Goal: Information Seeking & Learning: Find specific page/section

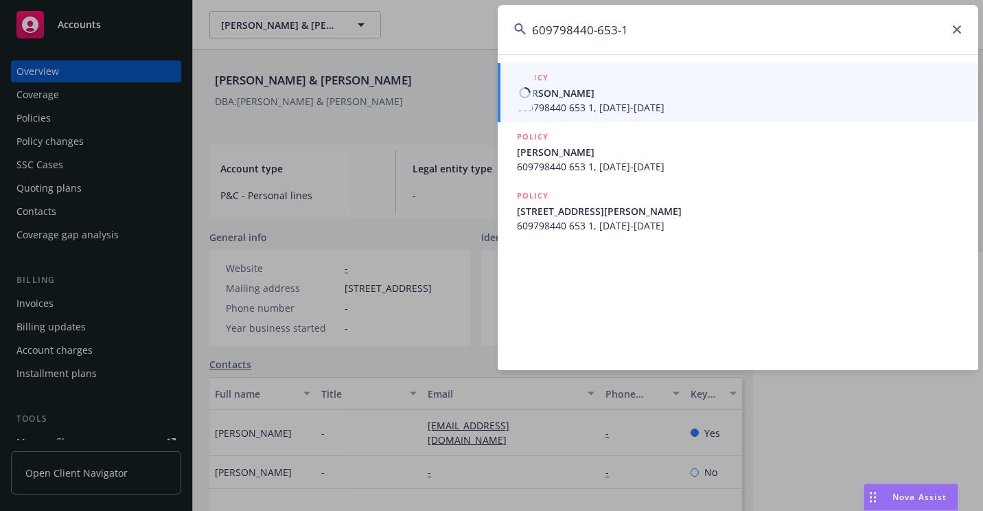
type input "609798440-653-1"
click at [574, 103] on span "609798440 653 1, [DATE]-[DATE]" at bounding box center [739, 107] width 445 height 14
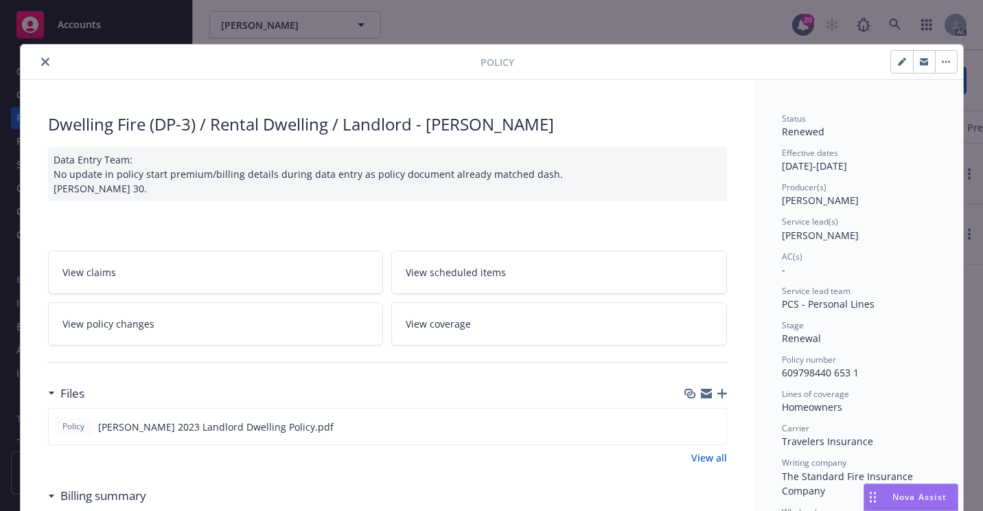
click at [41, 63] on icon "close" at bounding box center [45, 62] width 8 height 8
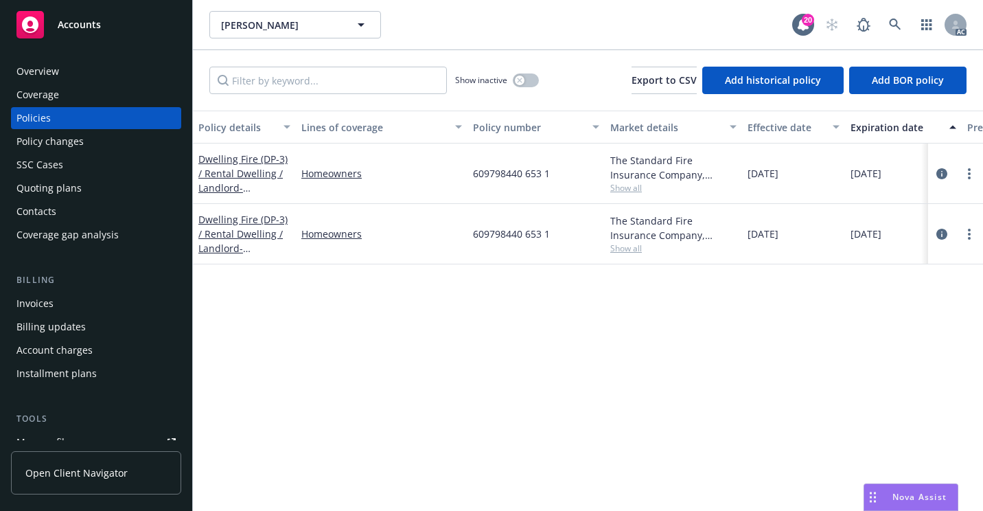
click at [103, 76] on div "Overview" at bounding box center [95, 71] width 159 height 22
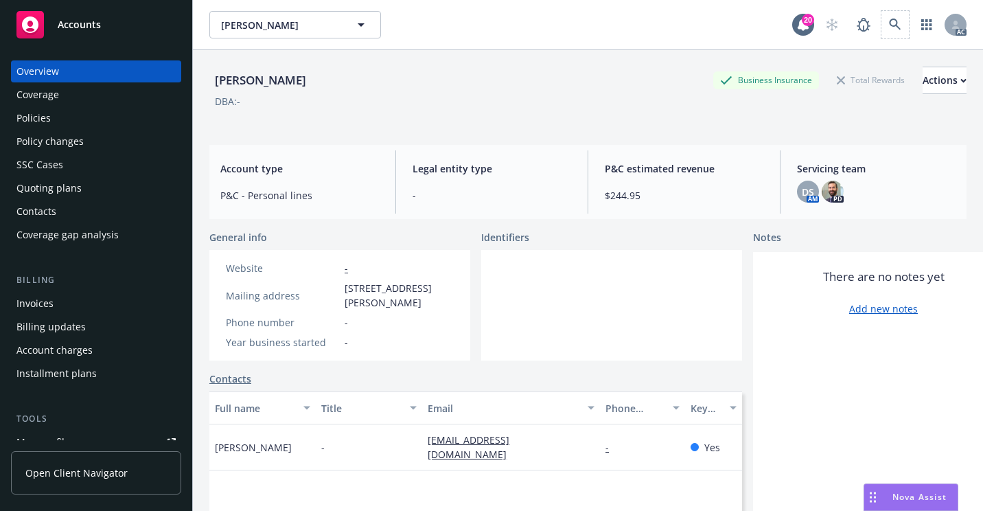
click at [881, 19] on span at bounding box center [894, 24] width 27 height 27
click at [889, 24] on icon at bounding box center [895, 25] width 12 height 12
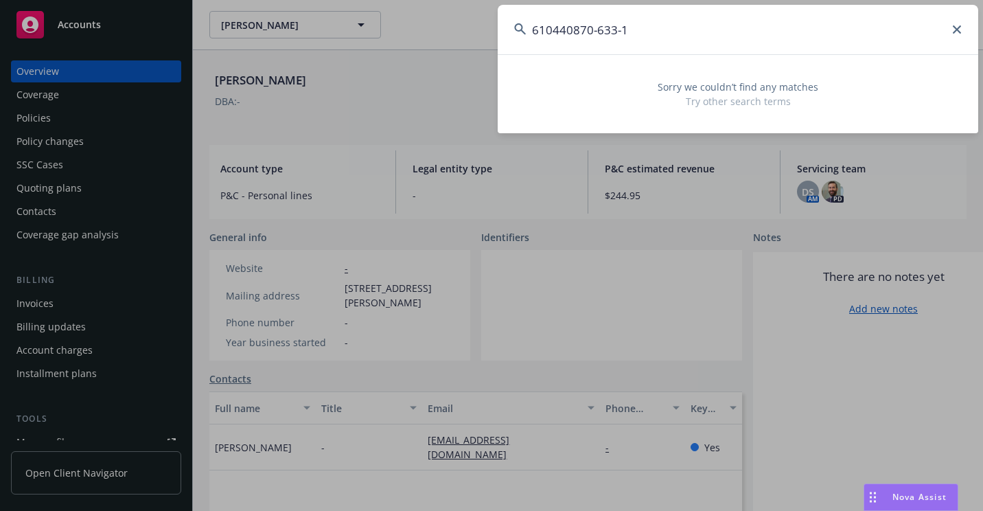
drag, startPoint x: 724, startPoint y: 34, endPoint x: 405, endPoint y: 40, distance: 319.2
click at [405, 40] on div "610440870-633-1 Sorry we couldn’t find any matches Try other search terms" at bounding box center [491, 255] width 983 height 511
paste input "6093865163117"
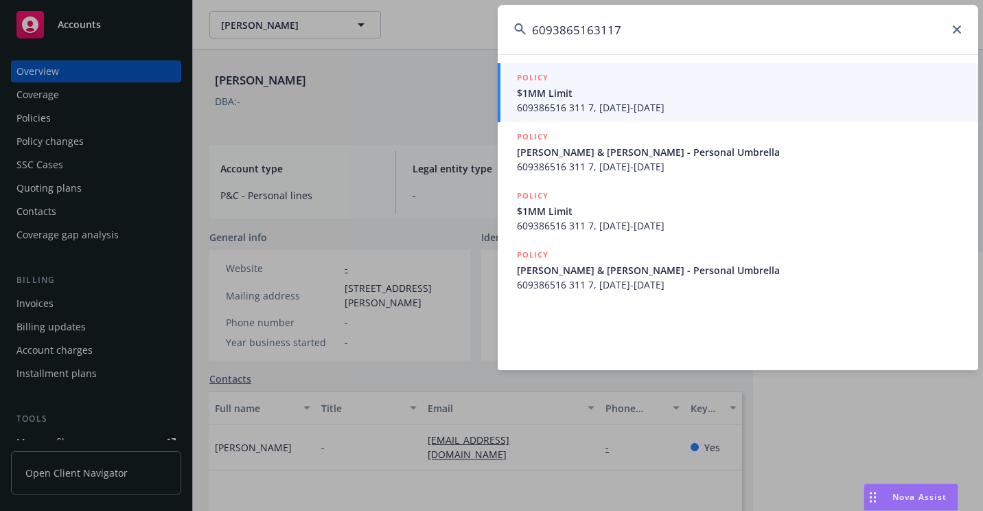
type input "6093865163117"
click at [542, 89] on span "$1MM Limit" at bounding box center [739, 93] width 445 height 14
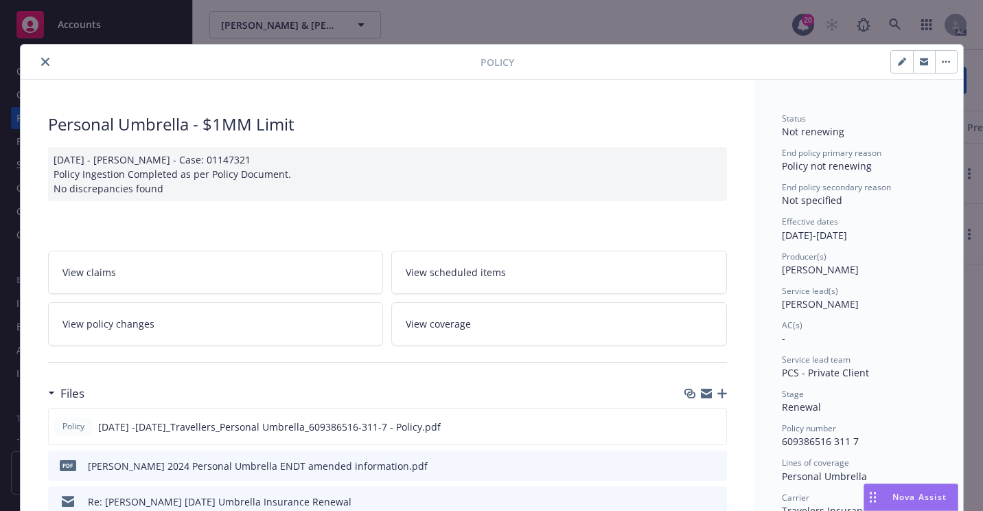
drag, startPoint x: 42, startPoint y: 67, endPoint x: 84, endPoint y: 89, distance: 47.0
click at [43, 67] on button "close" at bounding box center [45, 62] width 16 height 16
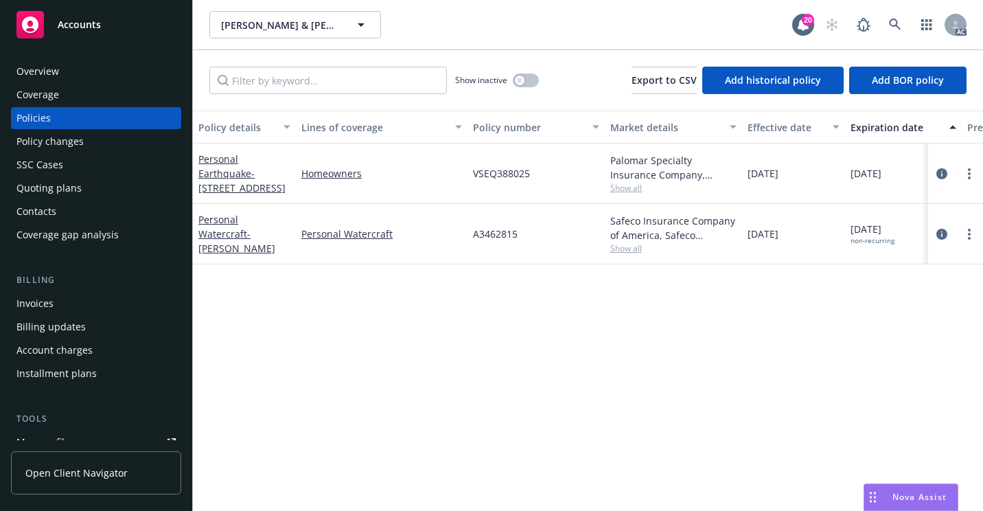
click at [60, 65] on div "Overview" at bounding box center [95, 71] width 159 height 22
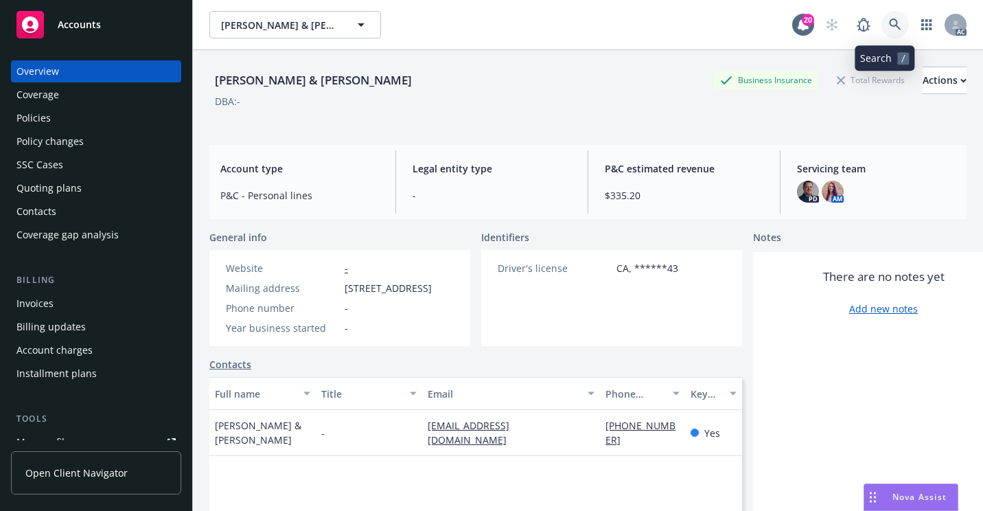
click at [893, 23] on link at bounding box center [894, 24] width 27 height 27
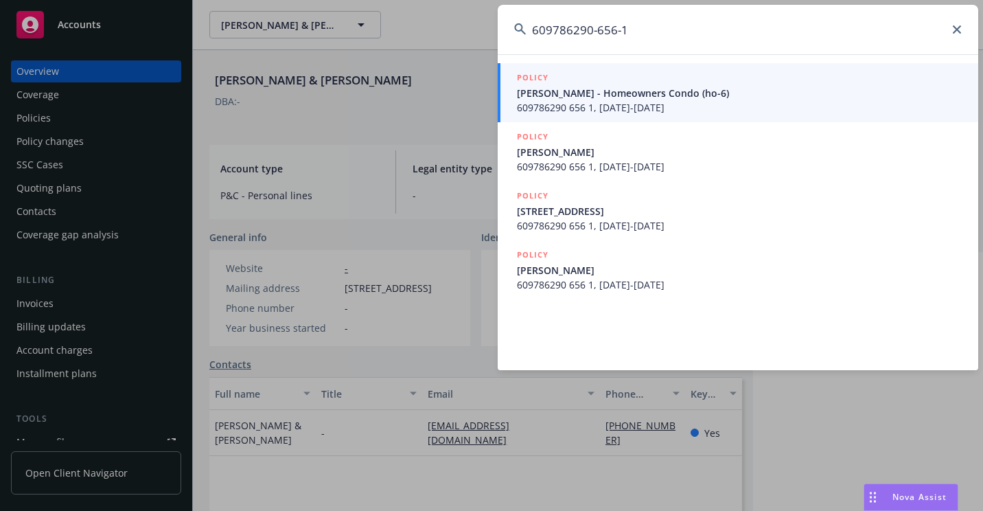
type input "609786290-656-1"
click at [590, 92] on span "[PERSON_NAME] - Homeowners Condo (ho-6)" at bounding box center [739, 93] width 445 height 14
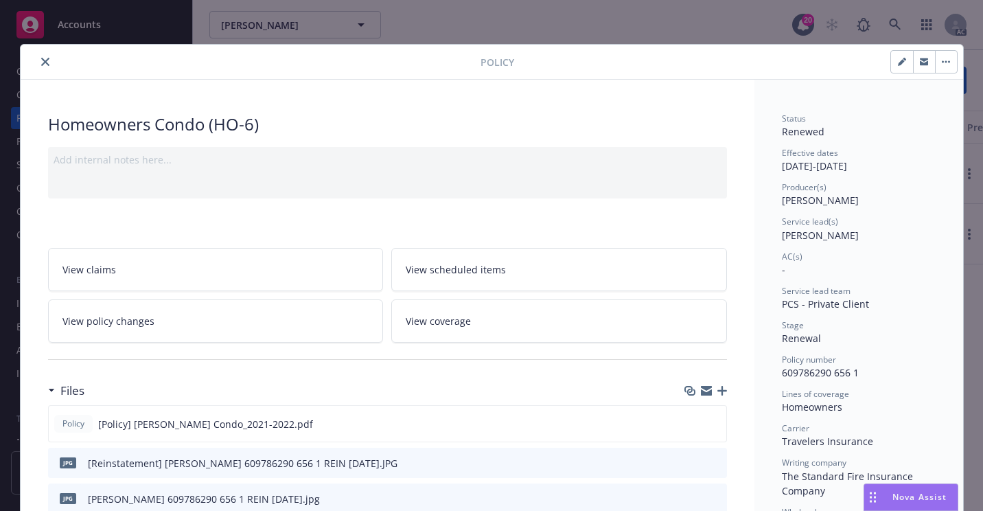
click at [47, 62] on button "close" at bounding box center [45, 62] width 16 height 16
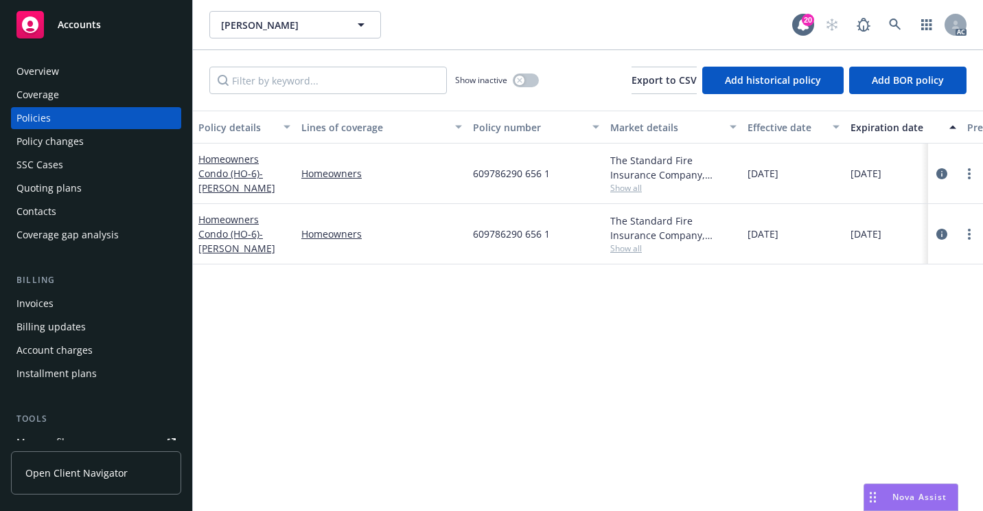
click at [108, 71] on div "Overview" at bounding box center [95, 71] width 159 height 22
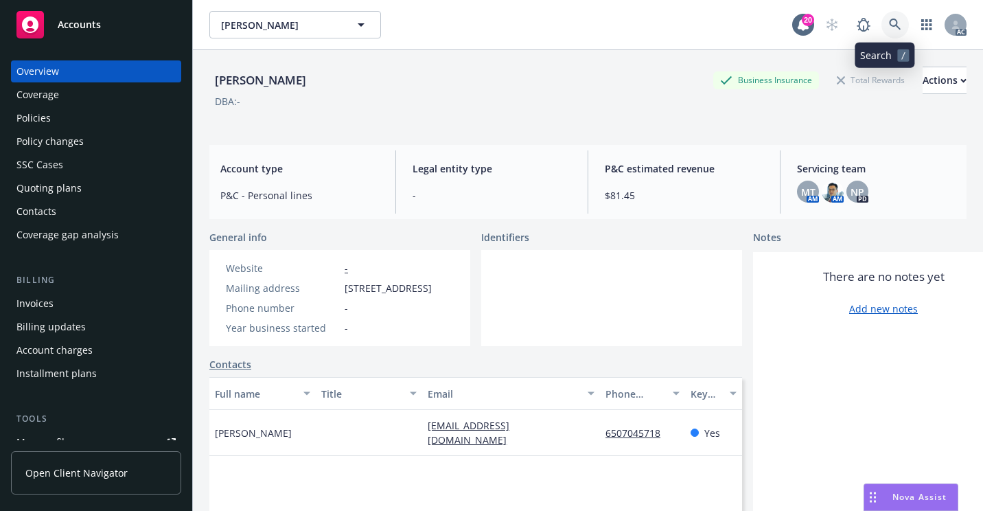
click at [889, 30] on icon at bounding box center [895, 25] width 12 height 12
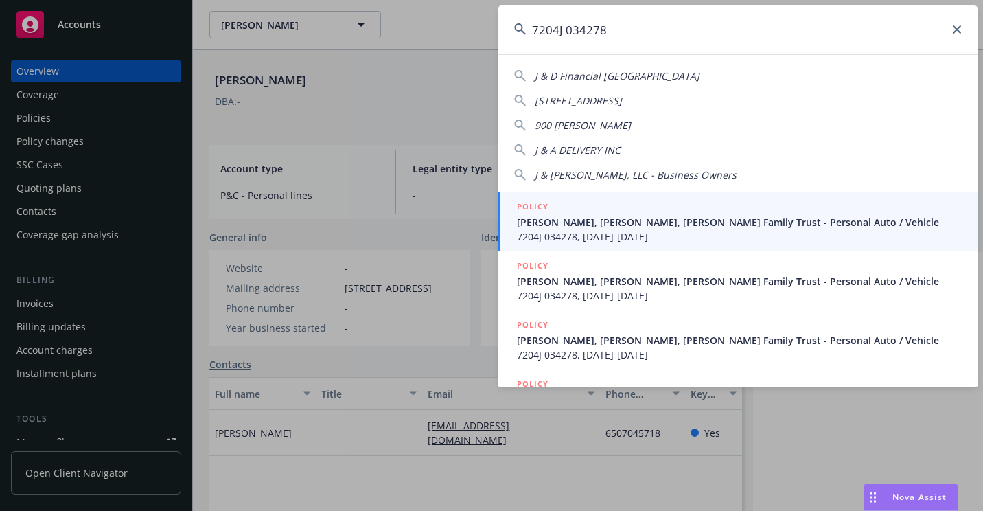
type input "7204J 034278"
click at [571, 226] on span "[PERSON_NAME], [PERSON_NAME], [PERSON_NAME] Family Trust - Personal Auto / Vehi…" at bounding box center [739, 222] width 445 height 14
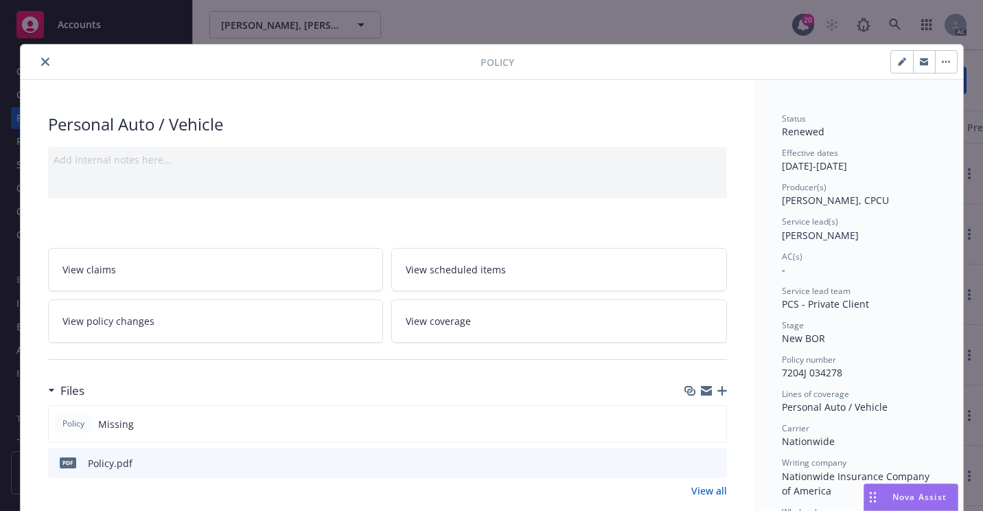
click at [43, 62] on icon "close" at bounding box center [45, 62] width 8 height 8
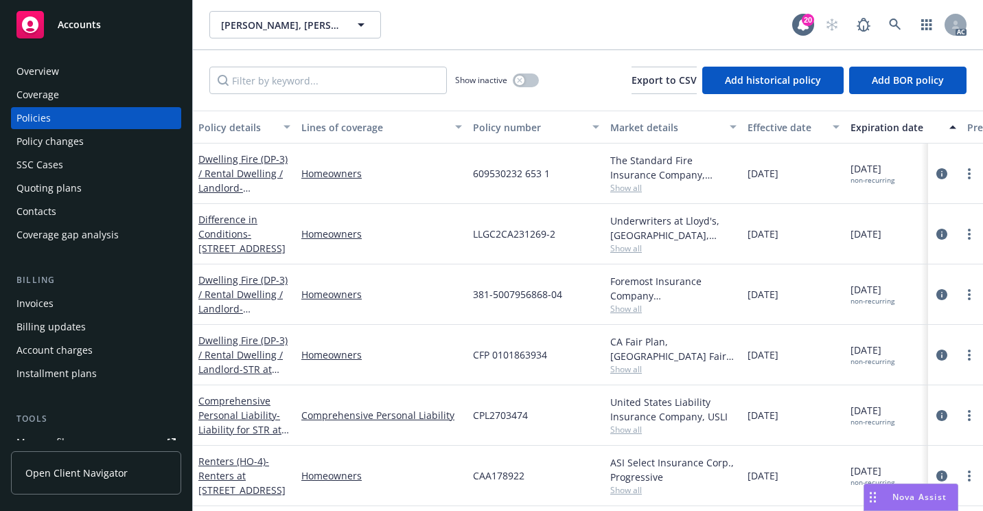
click at [588, 22] on div "[PERSON_NAME], [PERSON_NAME], [PERSON_NAME] Family Trust [PERSON_NAME], [PERSON…" at bounding box center [500, 24] width 583 height 27
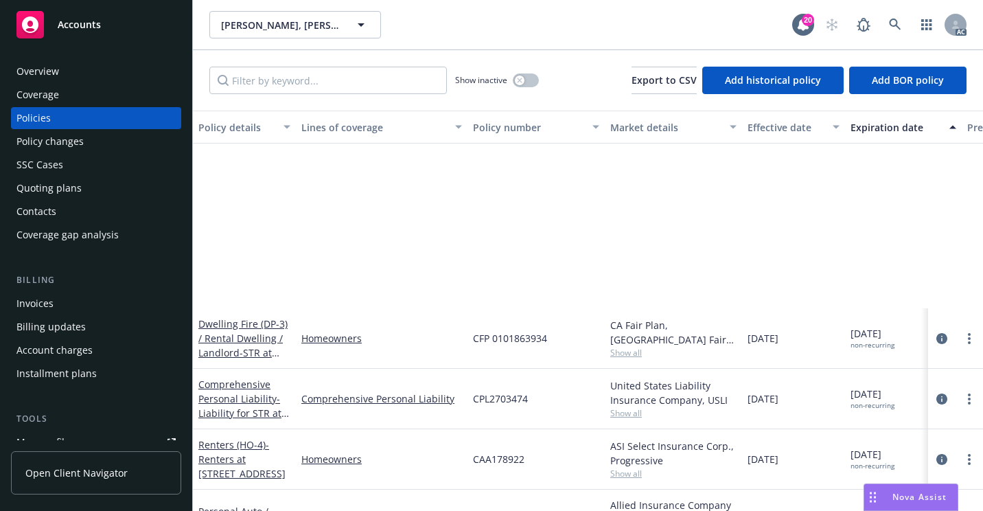
scroll to position [229, 0]
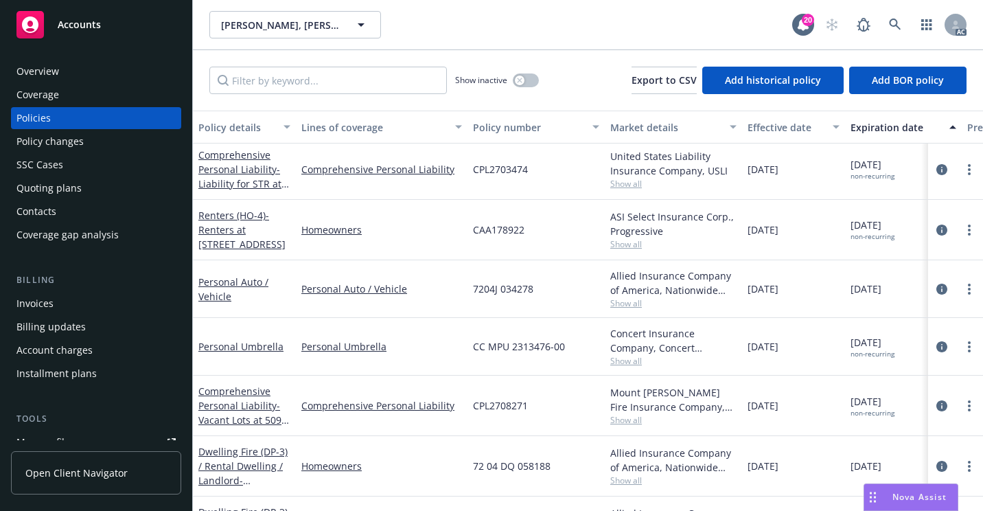
drag, startPoint x: 89, startPoint y: 69, endPoint x: 154, endPoint y: 130, distance: 88.9
click at [89, 69] on div "Overview" at bounding box center [95, 71] width 159 height 22
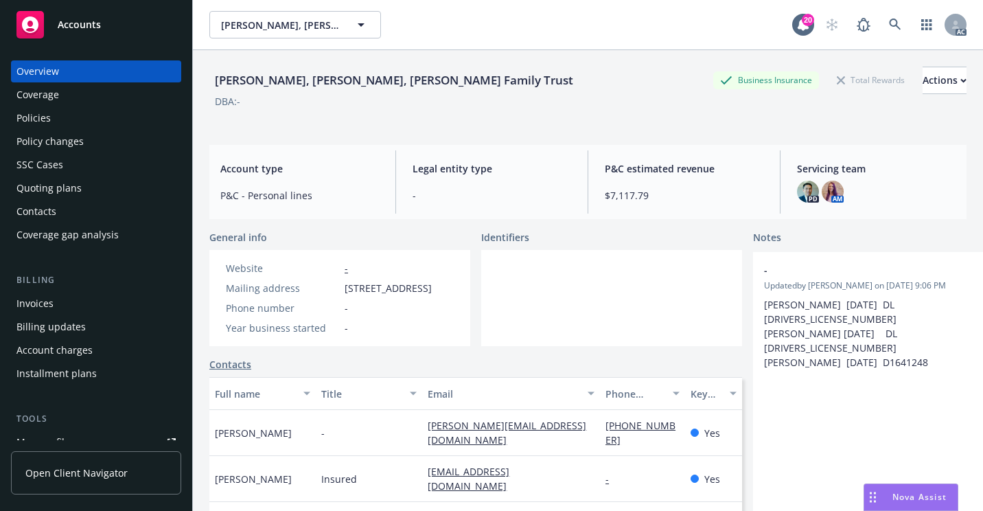
drag, startPoint x: 85, startPoint y: 125, endPoint x: 77, endPoint y: 132, distance: 11.2
click at [85, 125] on div "Policies" at bounding box center [95, 118] width 159 height 22
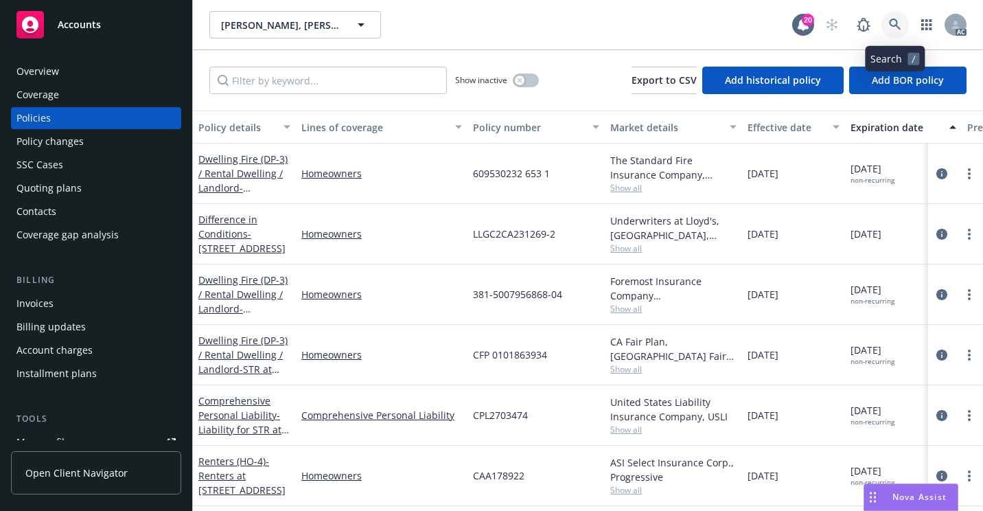
click at [900, 22] on icon at bounding box center [895, 25] width 12 height 12
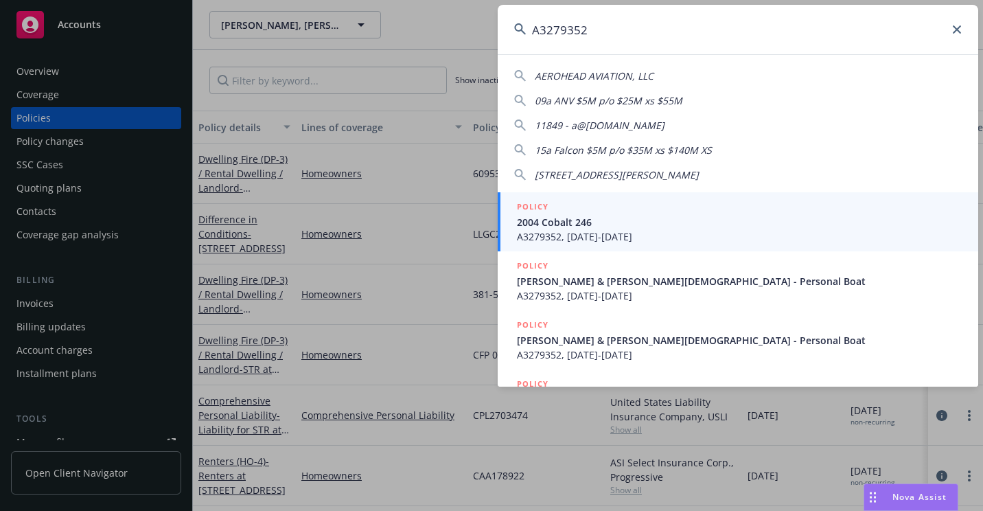
type input "A3279352"
click at [541, 229] on span "A3279352, [DATE]-[DATE]" at bounding box center [739, 236] width 445 height 14
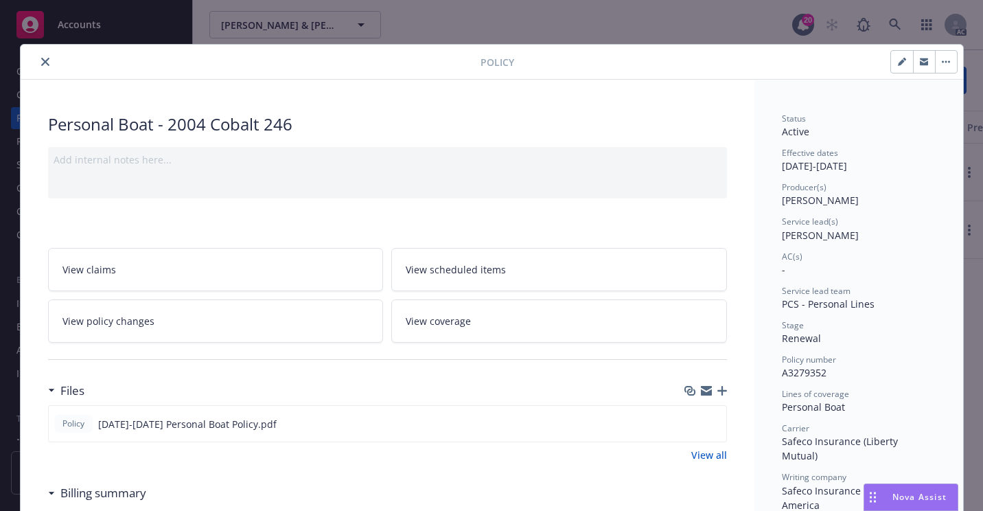
click at [41, 63] on icon "close" at bounding box center [45, 62] width 8 height 8
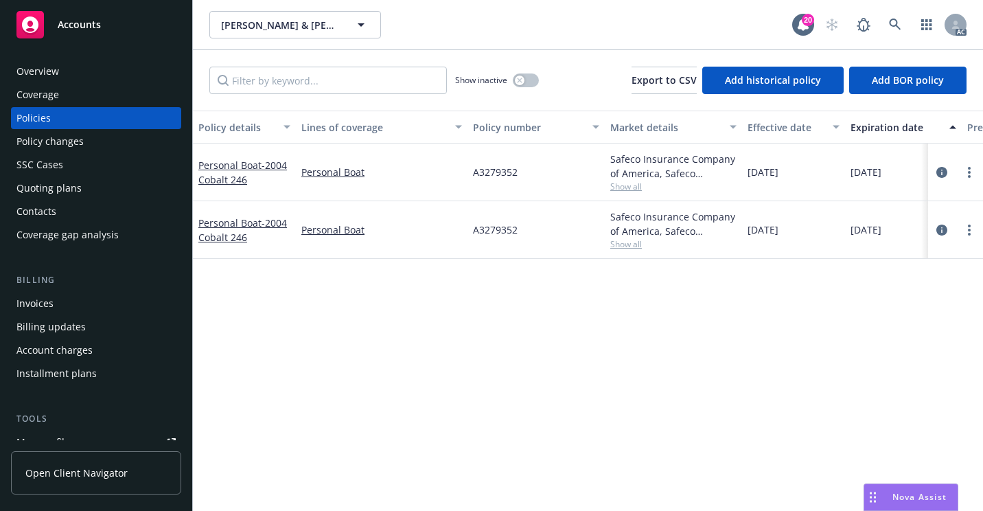
click at [88, 78] on div "Overview" at bounding box center [95, 71] width 159 height 22
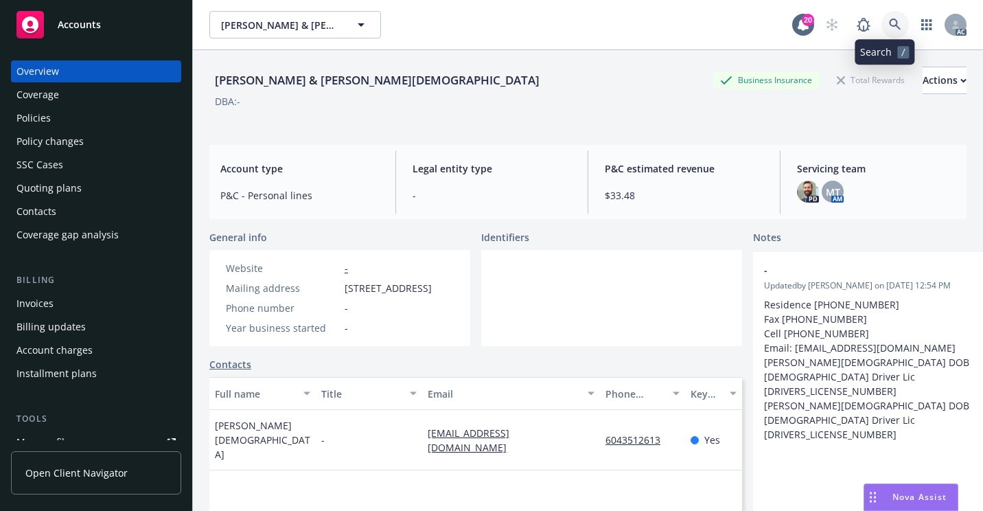
click at [889, 21] on icon at bounding box center [895, 25] width 12 height 12
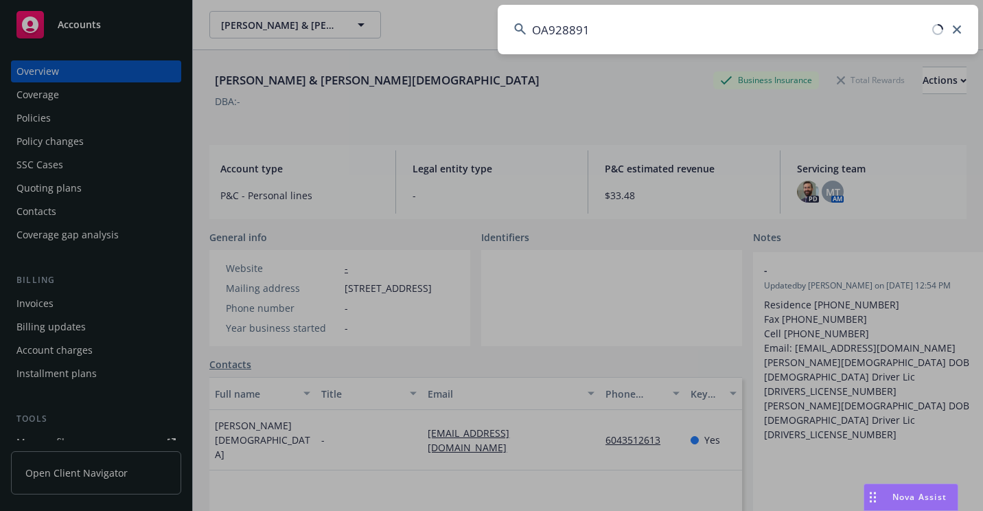
type input "OA928891"
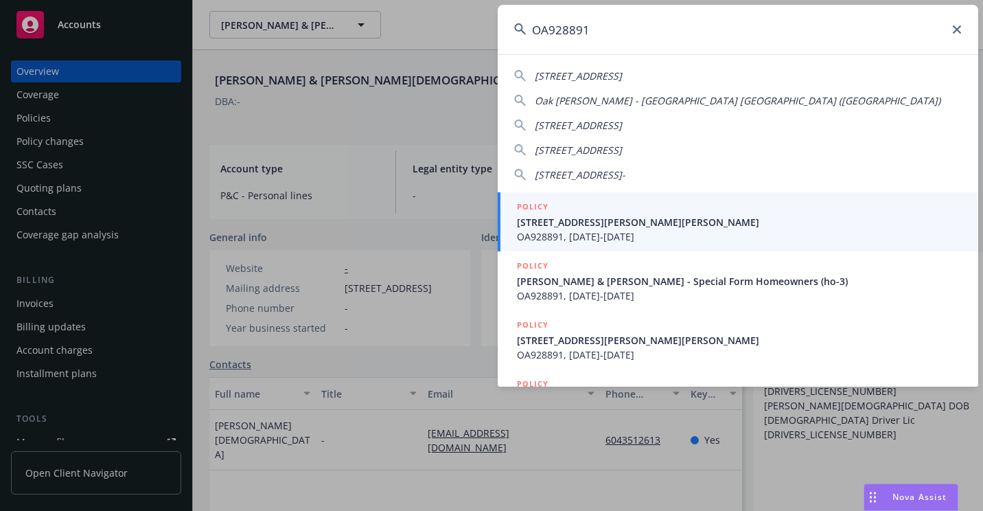
click at [640, 222] on span "[STREET_ADDRESS][PERSON_NAME][PERSON_NAME]" at bounding box center [739, 222] width 445 height 14
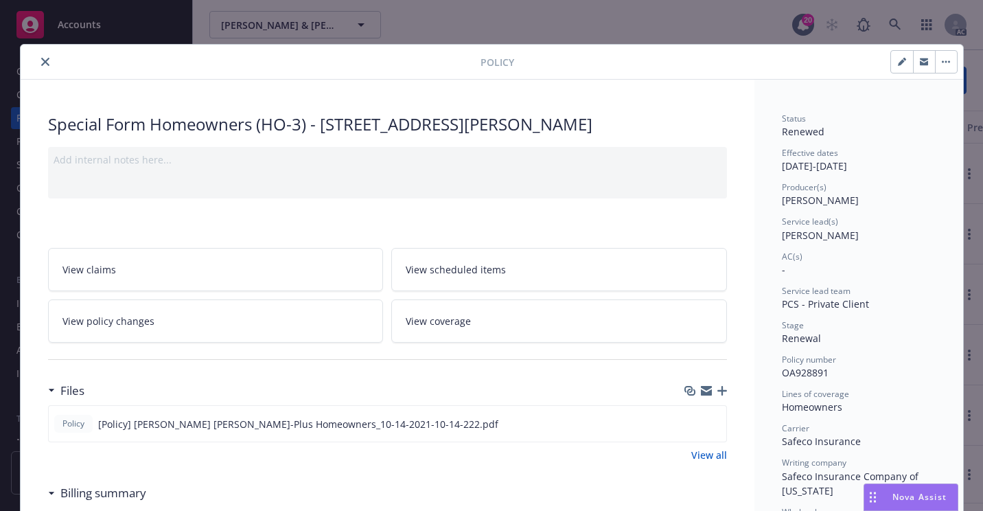
click at [44, 59] on button "close" at bounding box center [45, 62] width 16 height 16
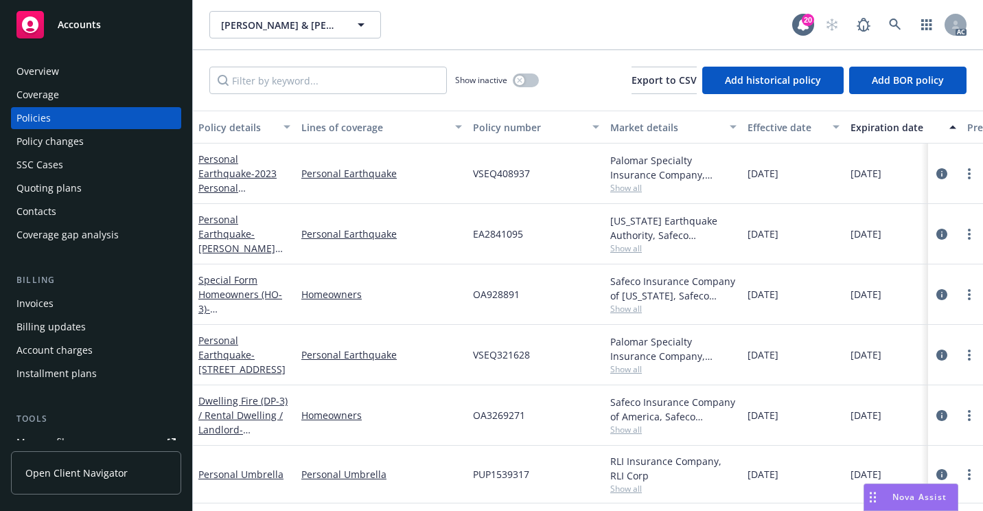
click at [40, 59] on div "Overview Coverage Policies Policy changes SSC Cases Quoting plans Contacts Cove…" at bounding box center [96, 277] width 192 height 467
click at [98, 69] on div "Overview" at bounding box center [95, 71] width 159 height 22
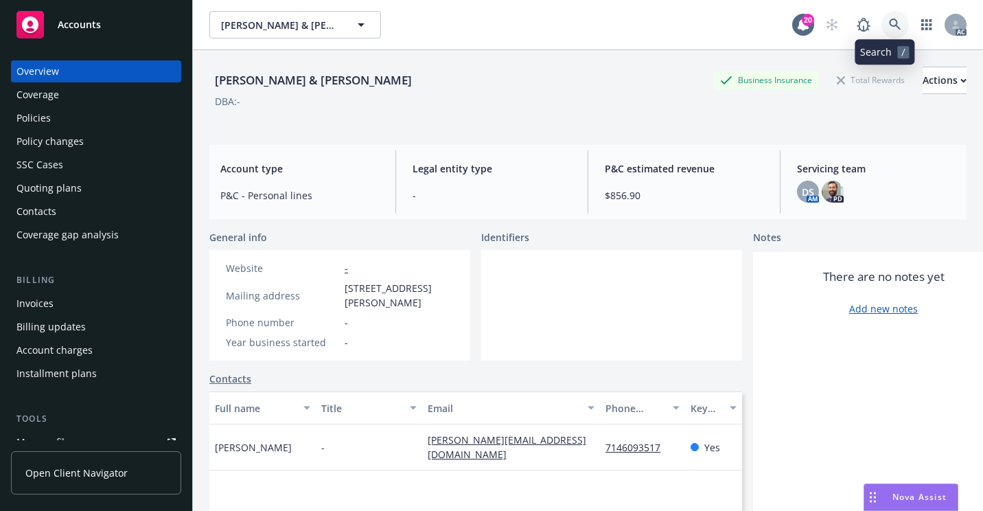
click at [881, 29] on link at bounding box center [894, 24] width 27 height 27
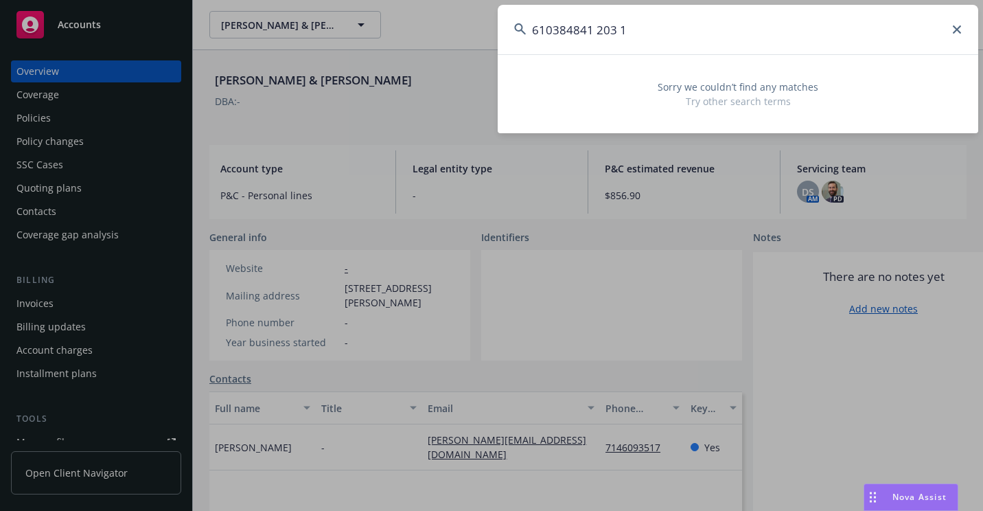
drag, startPoint x: 754, startPoint y: 38, endPoint x: 527, endPoint y: 45, distance: 226.6
click at [527, 45] on input "610384841 203 1" at bounding box center [738, 29] width 480 height 49
paste input "OA493703"
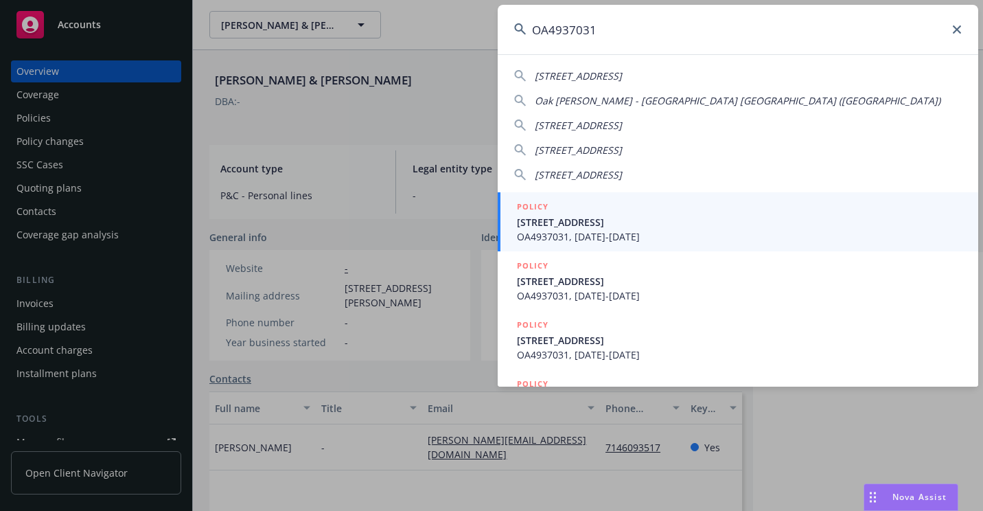
type input "OA4937031"
click at [579, 218] on span "[STREET_ADDRESS]" at bounding box center [739, 222] width 445 height 14
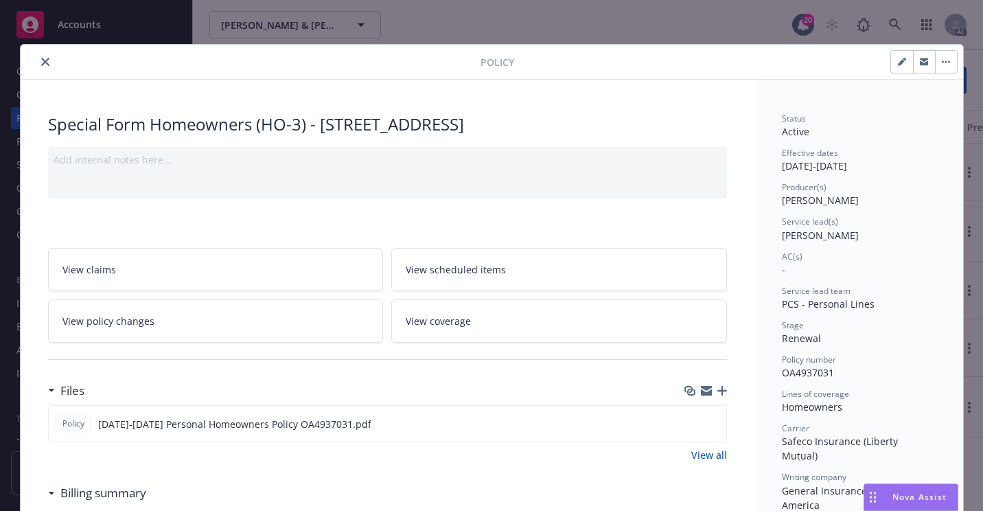
click at [42, 60] on icon "close" at bounding box center [45, 62] width 8 height 8
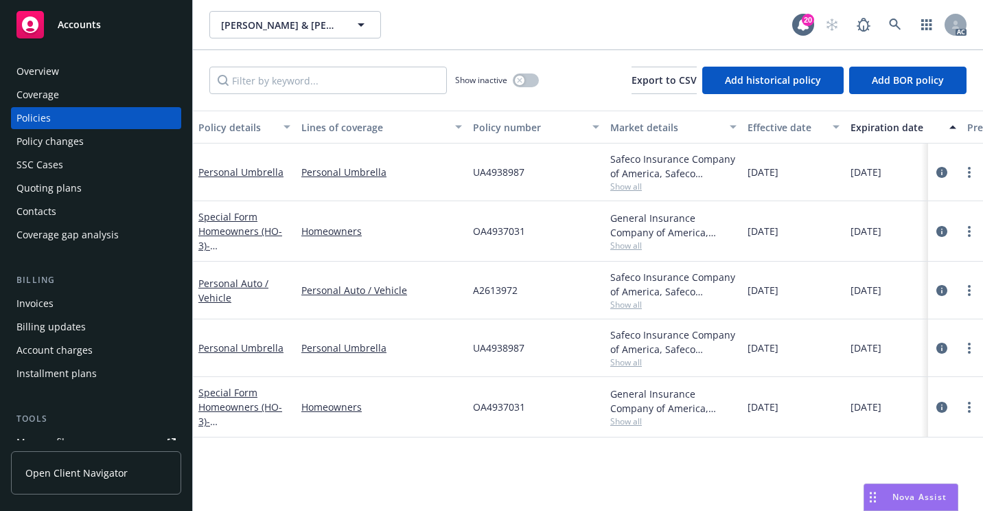
click at [57, 67] on div "Overview" at bounding box center [37, 71] width 43 height 22
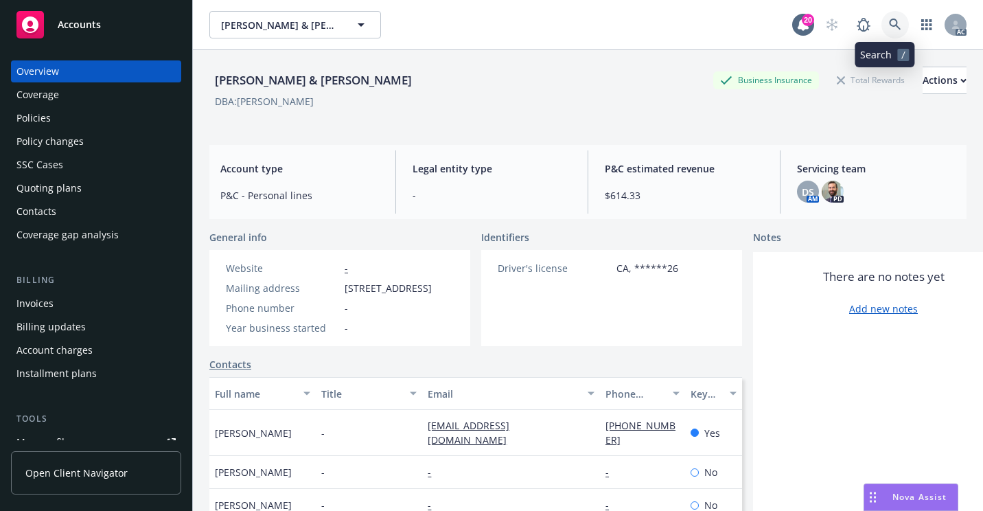
click at [889, 25] on icon at bounding box center [895, 25] width 12 height 12
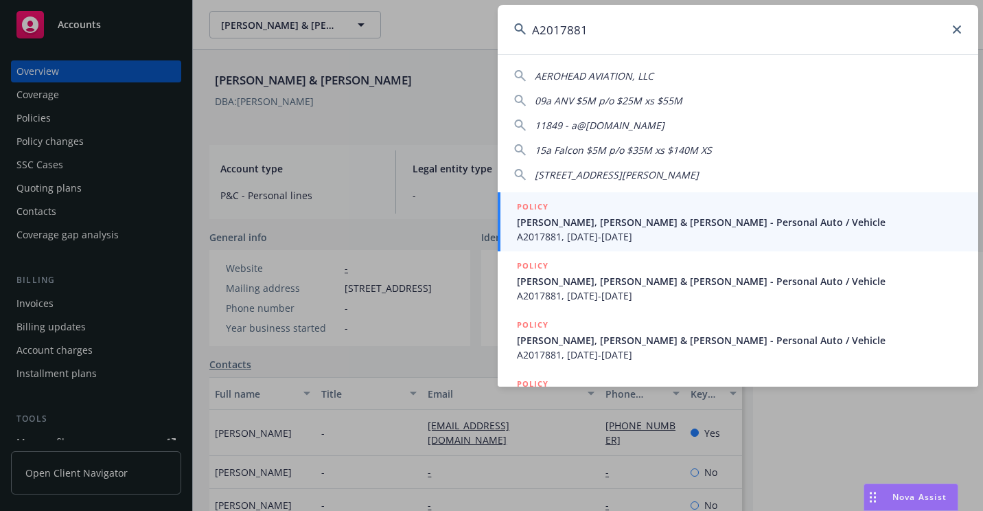
type input "A2017881"
click at [581, 225] on span "[PERSON_NAME], [PERSON_NAME] & [PERSON_NAME] - Personal Auto / Vehicle" at bounding box center [739, 222] width 445 height 14
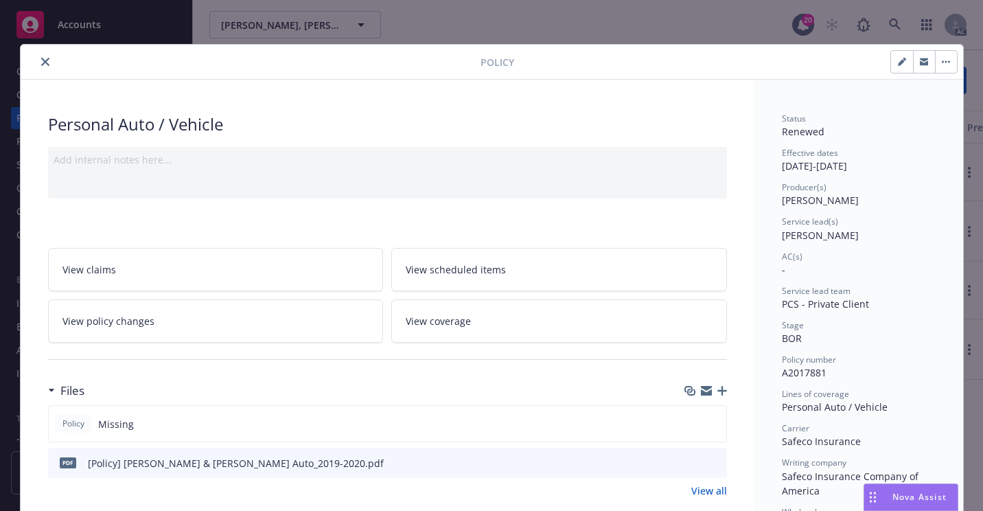
click at [39, 66] on button "close" at bounding box center [45, 62] width 16 height 16
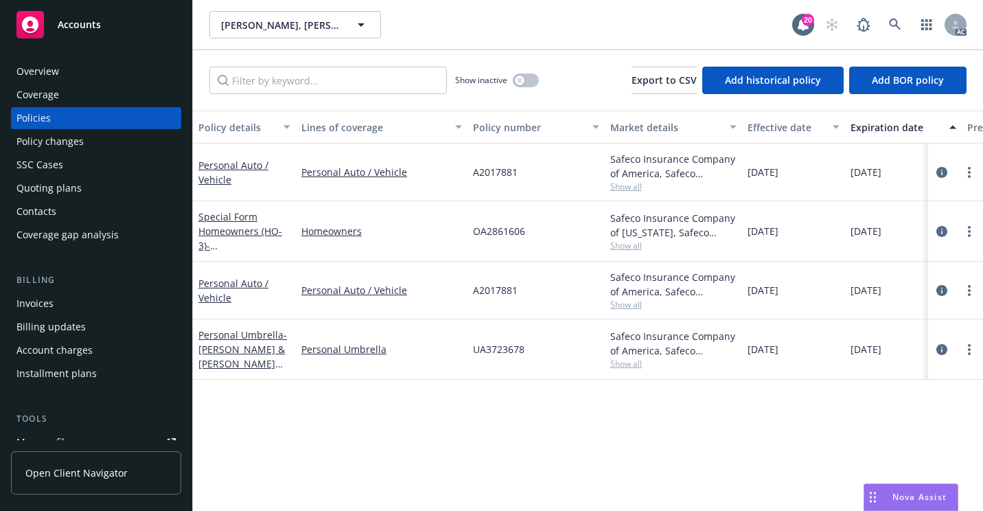
click at [58, 72] on div "Overview" at bounding box center [95, 71] width 159 height 22
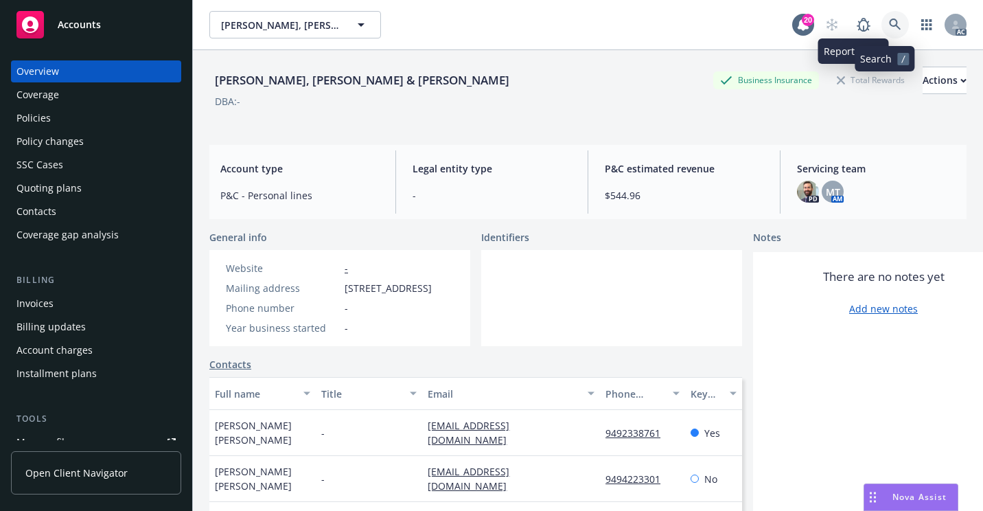
click at [889, 20] on icon at bounding box center [895, 25] width 12 height 12
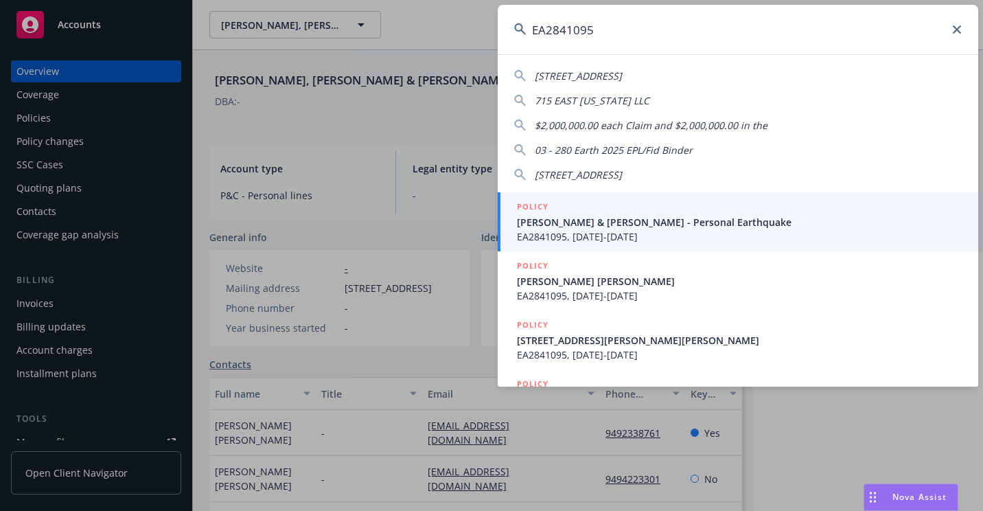
type input "EA2841095"
click at [574, 230] on span "EA2841095, [DATE]-[DATE]" at bounding box center [739, 236] width 445 height 14
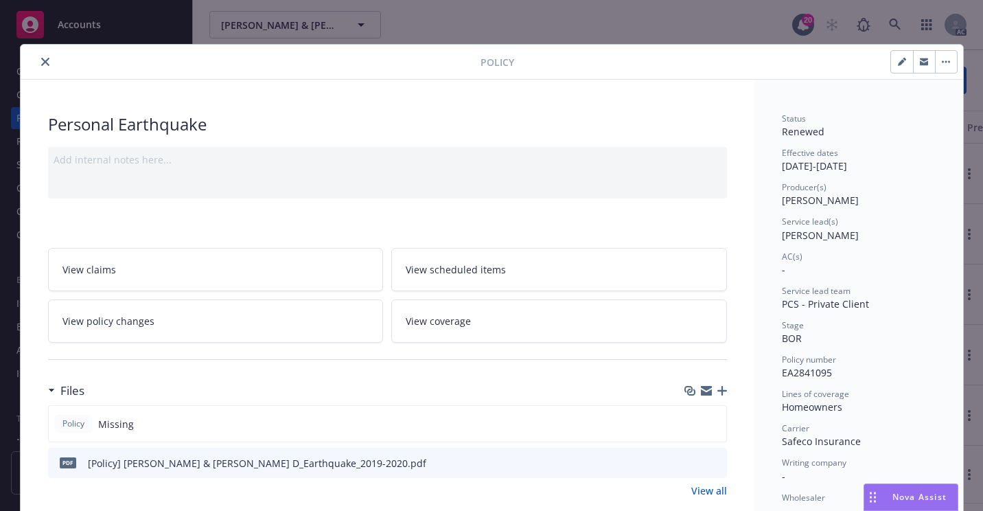
click at [46, 64] on button "close" at bounding box center [45, 62] width 16 height 16
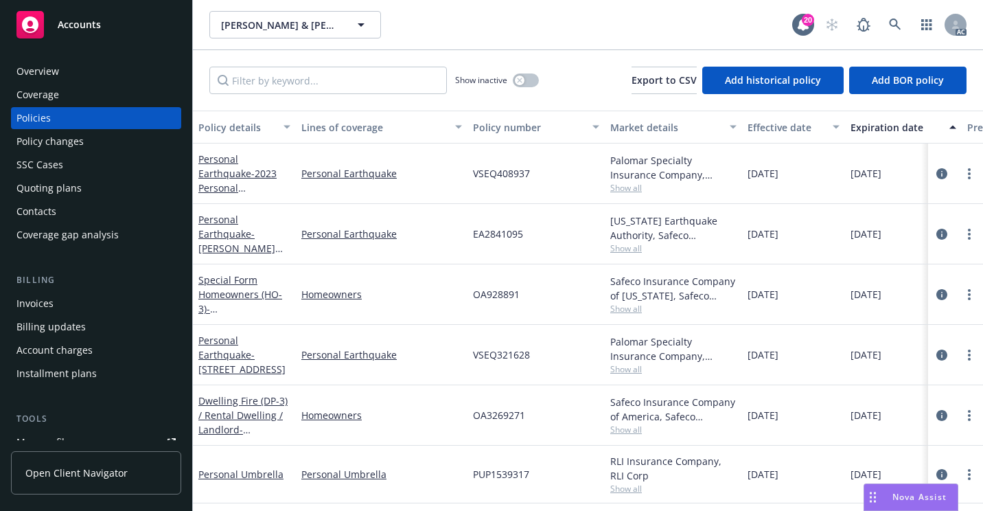
click at [59, 63] on div "Overview" at bounding box center [95, 71] width 159 height 22
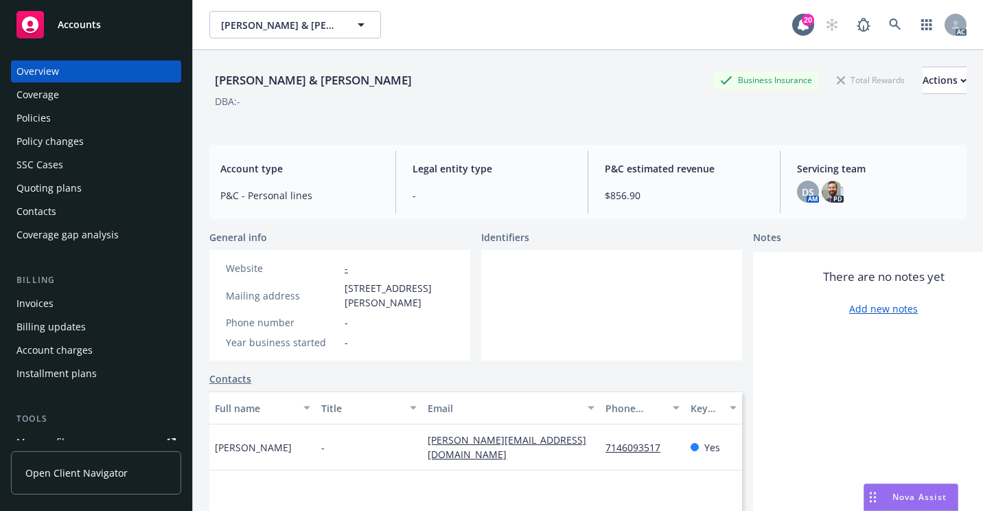
click at [62, 119] on div "Policies" at bounding box center [95, 118] width 159 height 22
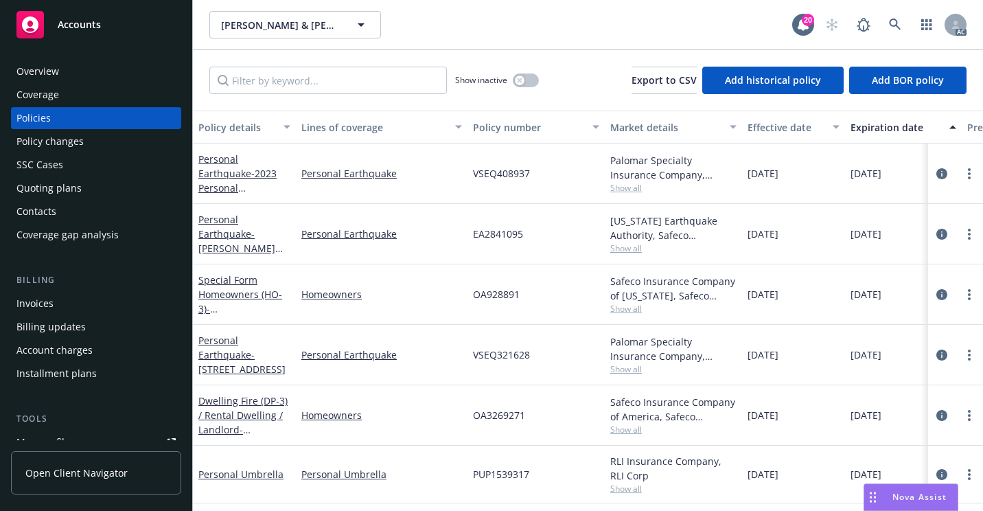
click at [67, 77] on div "Overview" at bounding box center [95, 71] width 159 height 22
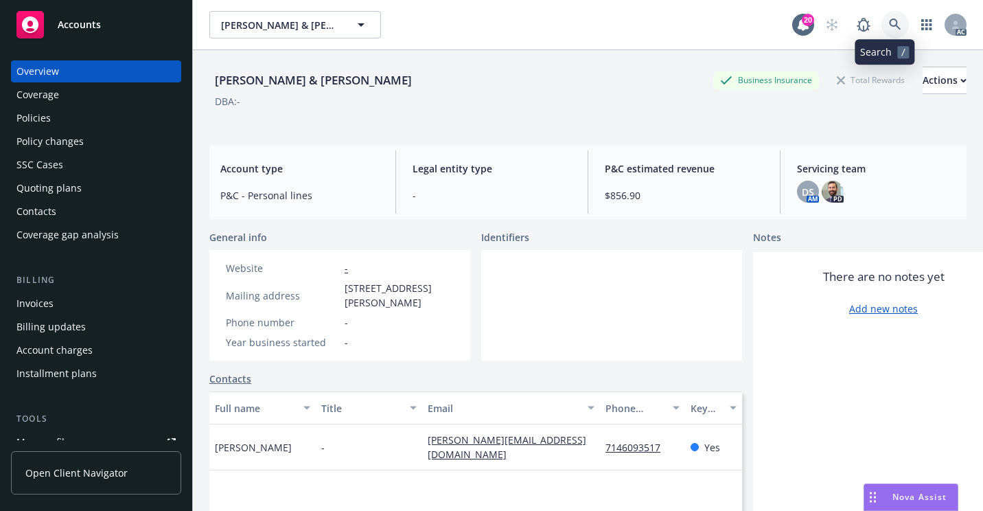
click at [893, 27] on link at bounding box center [894, 24] width 27 height 27
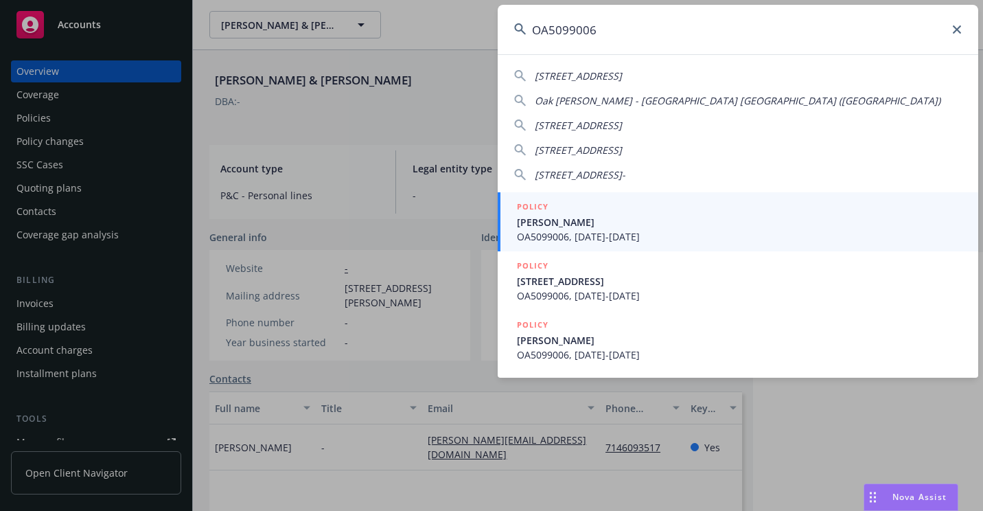
type input "OA5099006"
click at [552, 215] on span "[PERSON_NAME]" at bounding box center [739, 222] width 445 height 14
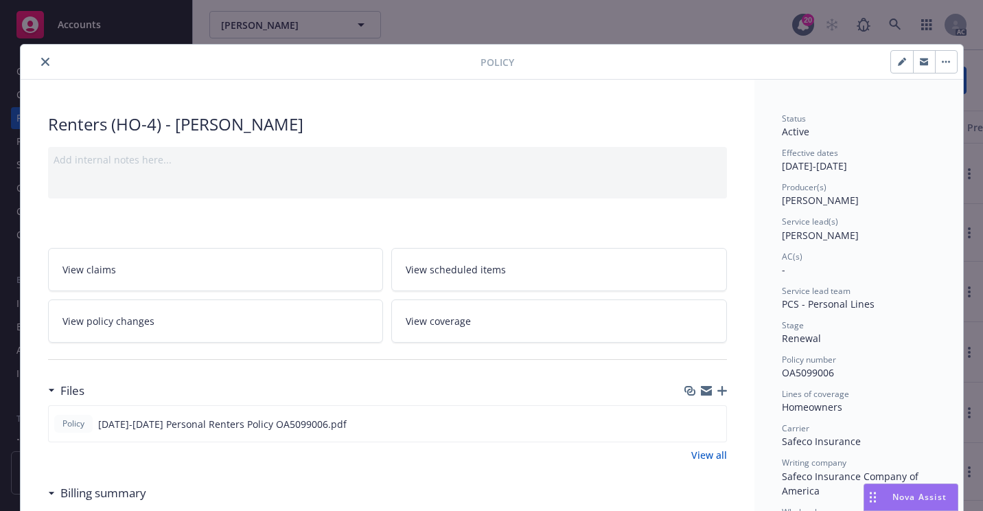
click at [41, 60] on icon "close" at bounding box center [45, 62] width 8 height 8
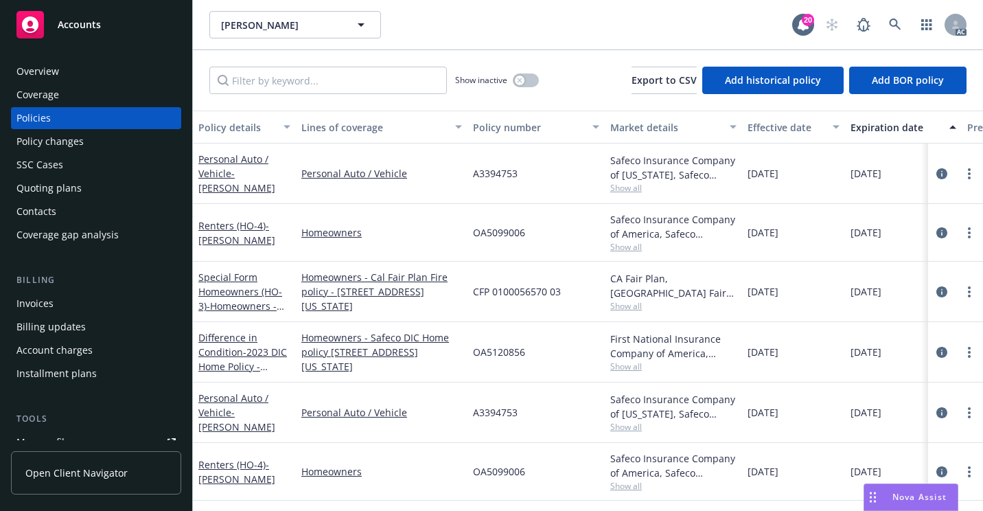
click at [69, 70] on div "Overview" at bounding box center [95, 71] width 159 height 22
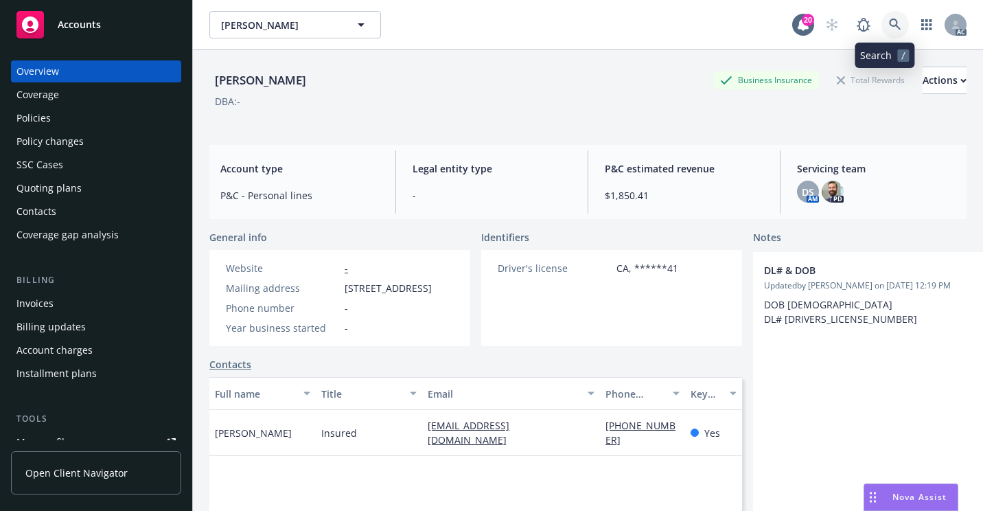
click at [889, 21] on icon at bounding box center [895, 25] width 12 height 12
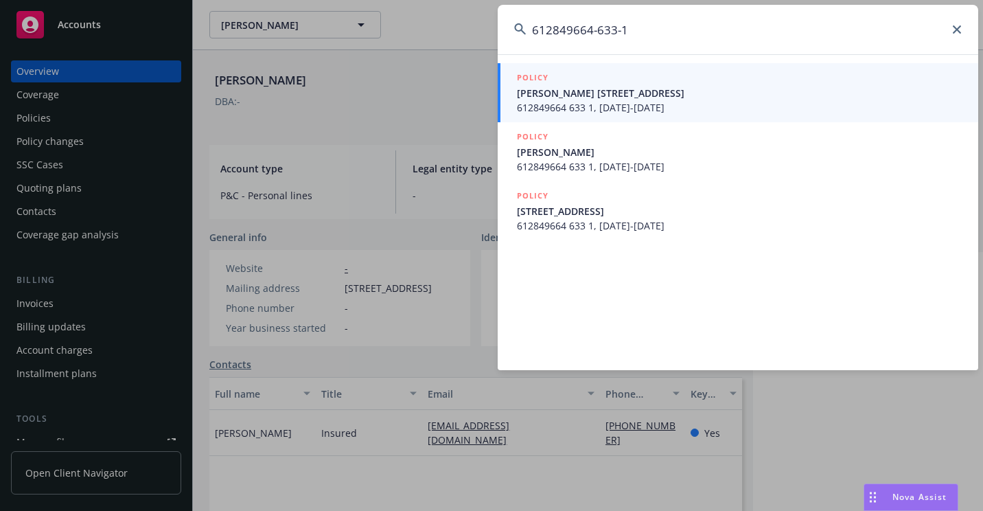
type input "612849664-633-1"
click at [577, 94] on span "[PERSON_NAME] [STREET_ADDRESS]" at bounding box center [739, 93] width 445 height 14
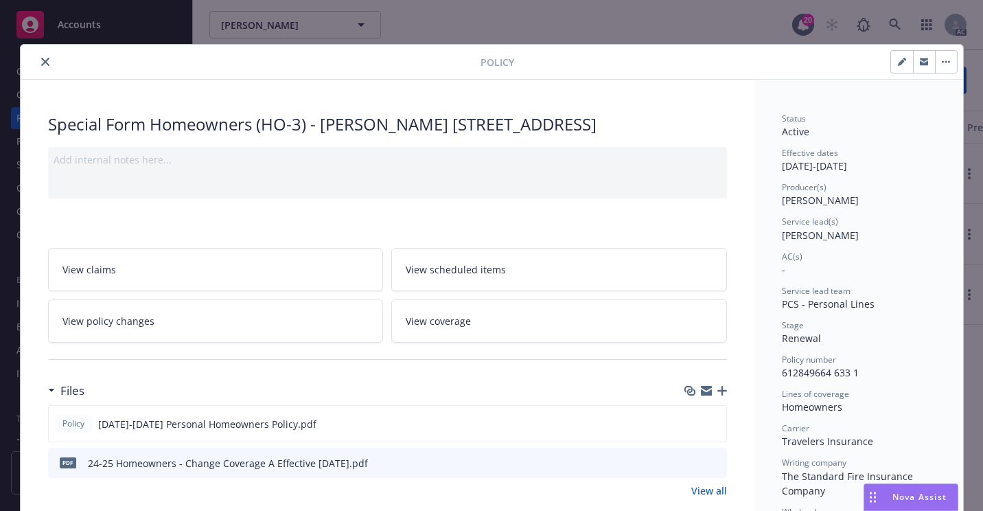
click at [43, 64] on icon "close" at bounding box center [45, 62] width 8 height 8
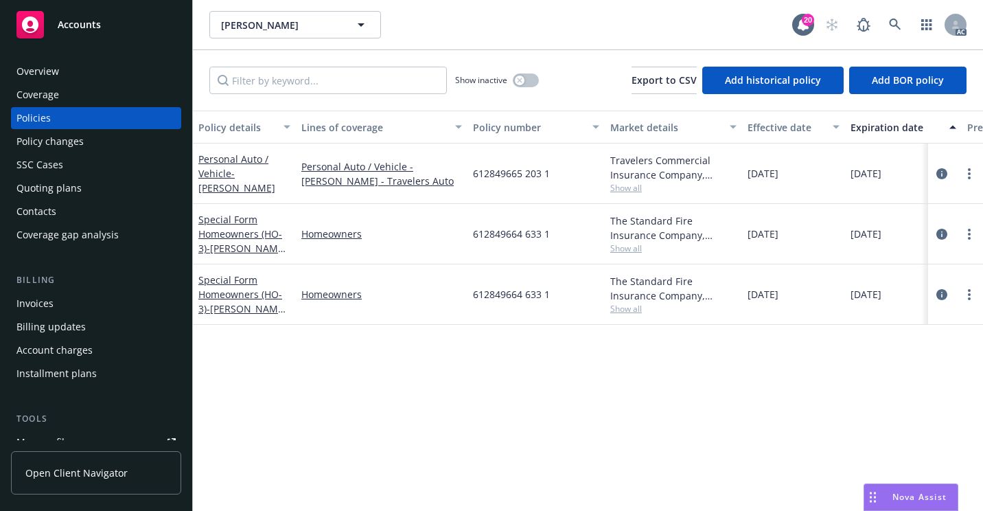
click at [119, 67] on div "Overview" at bounding box center [95, 71] width 159 height 22
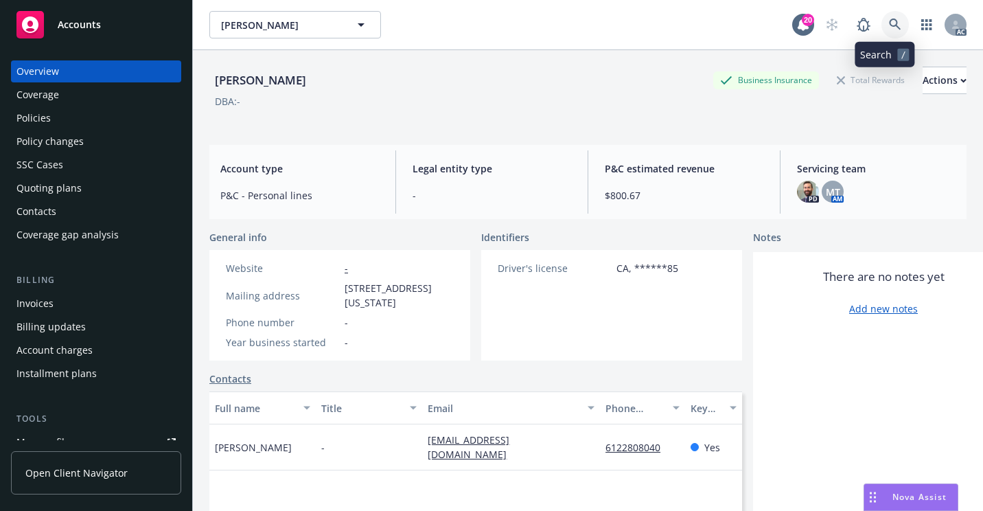
click at [881, 27] on link at bounding box center [894, 24] width 27 height 27
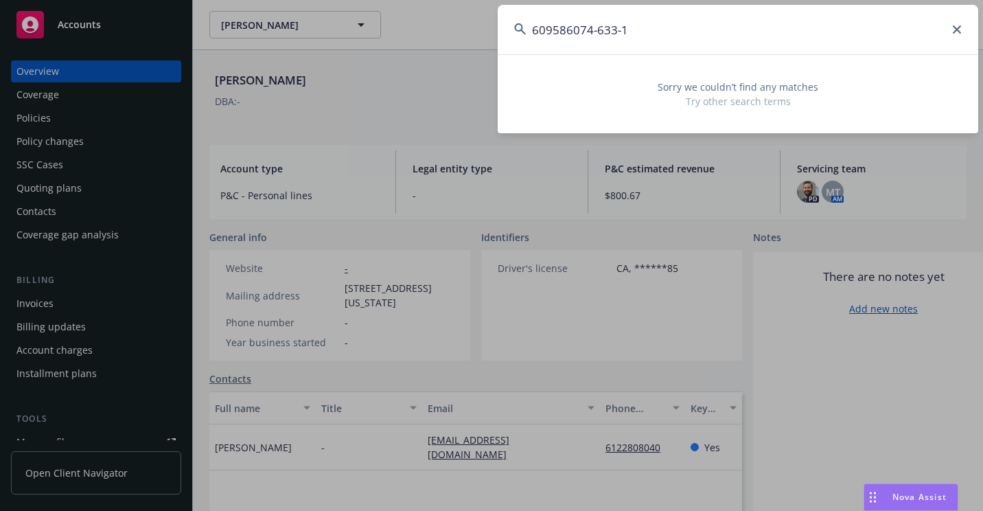
drag, startPoint x: 828, startPoint y: 39, endPoint x: 498, endPoint y: 35, distance: 330.9
click at [498, 35] on input "609586074-633-1" at bounding box center [738, 29] width 480 height 49
paste input "937351563"
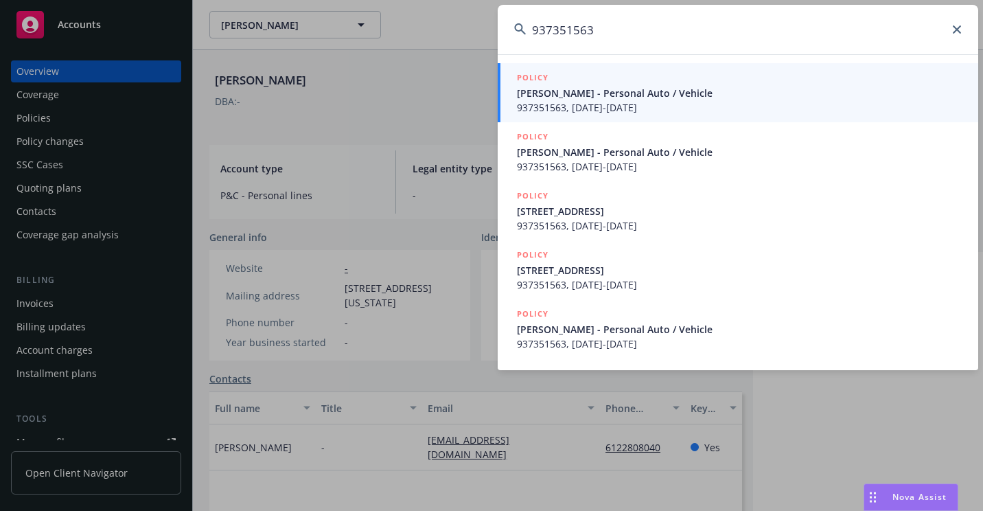
type input "937351563"
click at [542, 99] on span "[PERSON_NAME] - Personal Auto / Vehicle" at bounding box center [739, 93] width 445 height 14
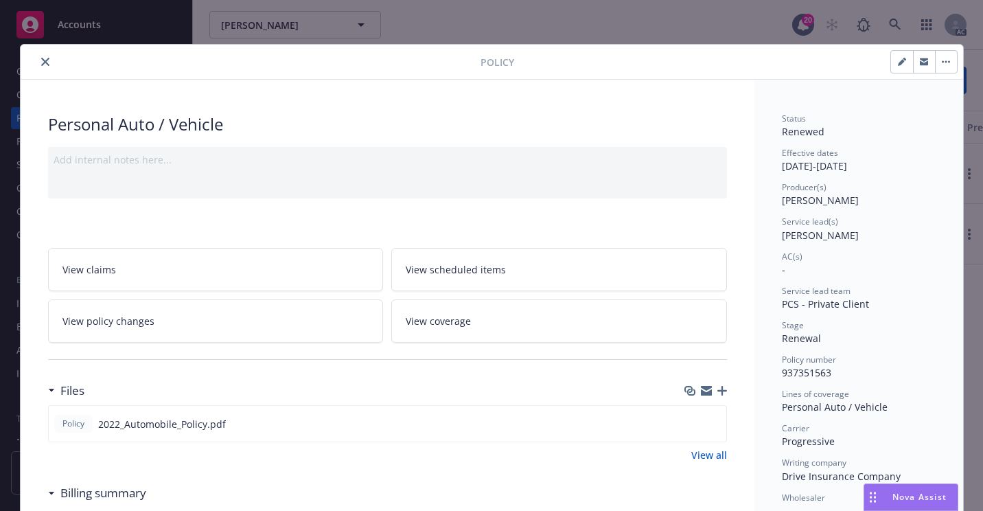
click at [41, 62] on icon "close" at bounding box center [45, 62] width 8 height 8
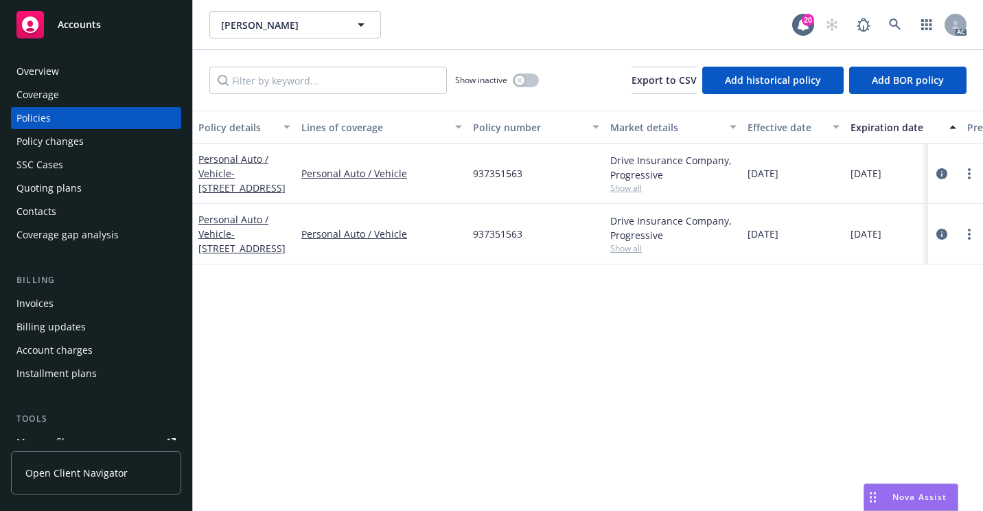
click at [624, 190] on span "Show all" at bounding box center [673, 188] width 126 height 12
click at [112, 76] on div "Overview" at bounding box center [95, 71] width 159 height 22
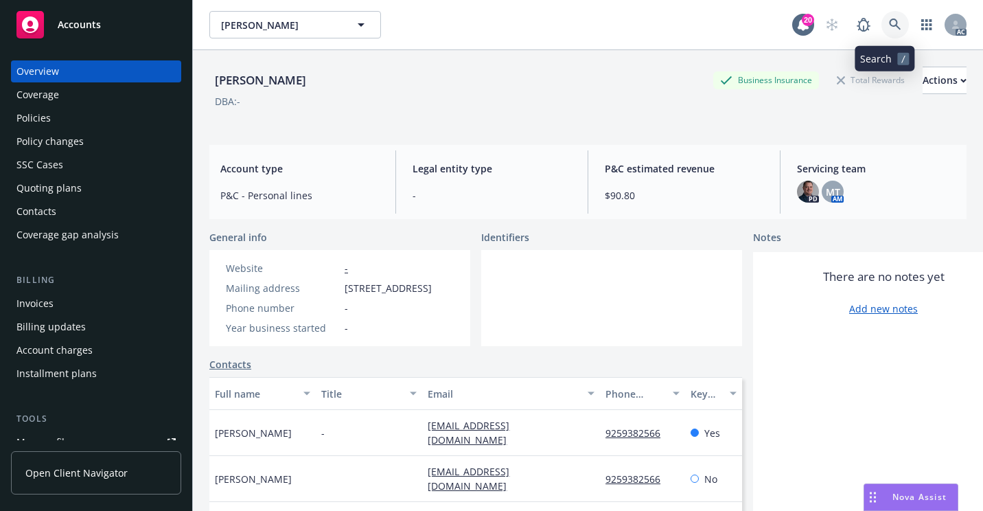
click at [893, 16] on link at bounding box center [894, 24] width 27 height 27
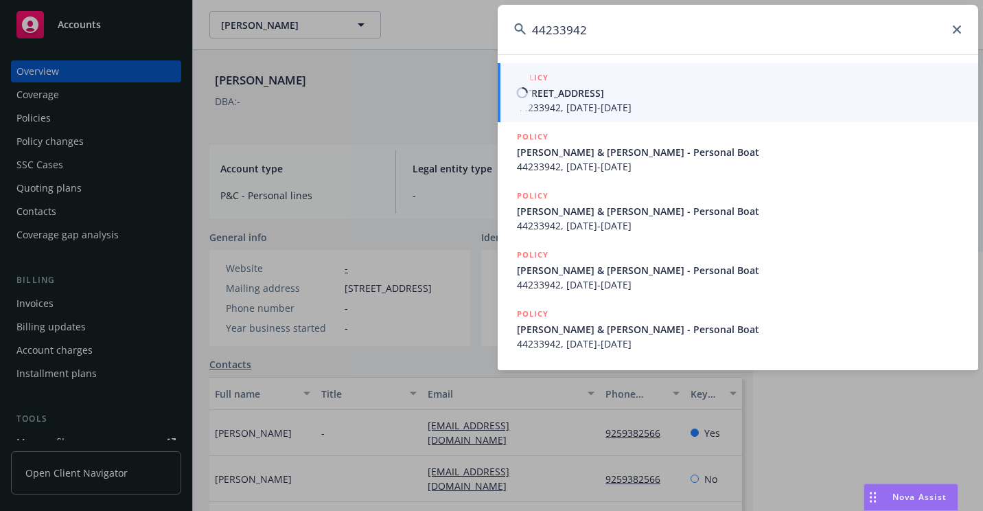
type input "44233942"
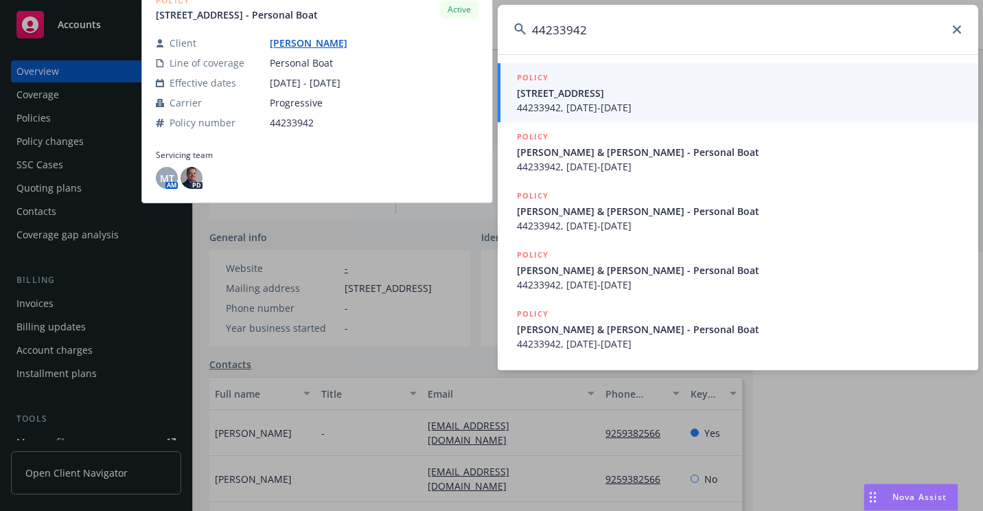
click at [532, 106] on span "44233942, [DATE]-[DATE]" at bounding box center [739, 107] width 445 height 14
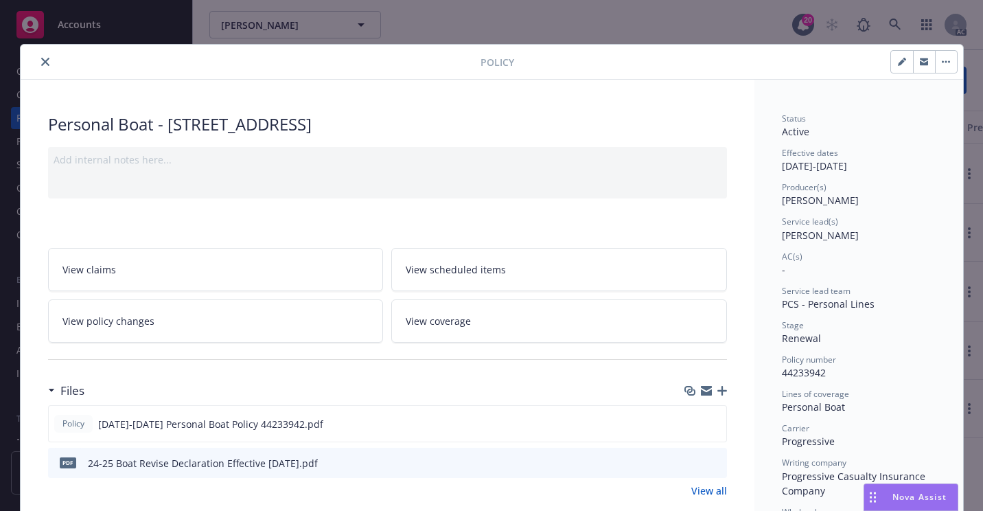
click at [41, 62] on icon "close" at bounding box center [45, 62] width 8 height 8
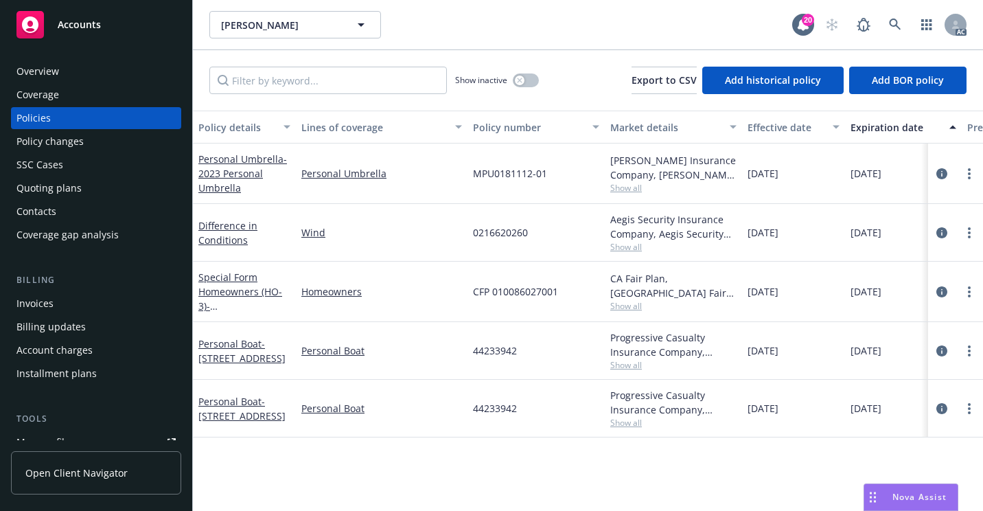
click at [77, 73] on div "Overview" at bounding box center [95, 71] width 159 height 22
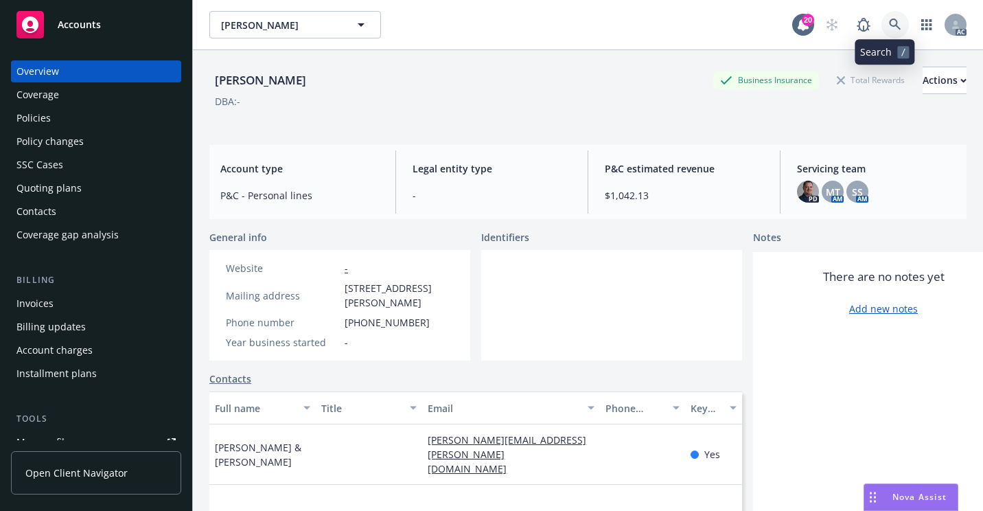
click at [889, 30] on icon at bounding box center [895, 25] width 12 height 12
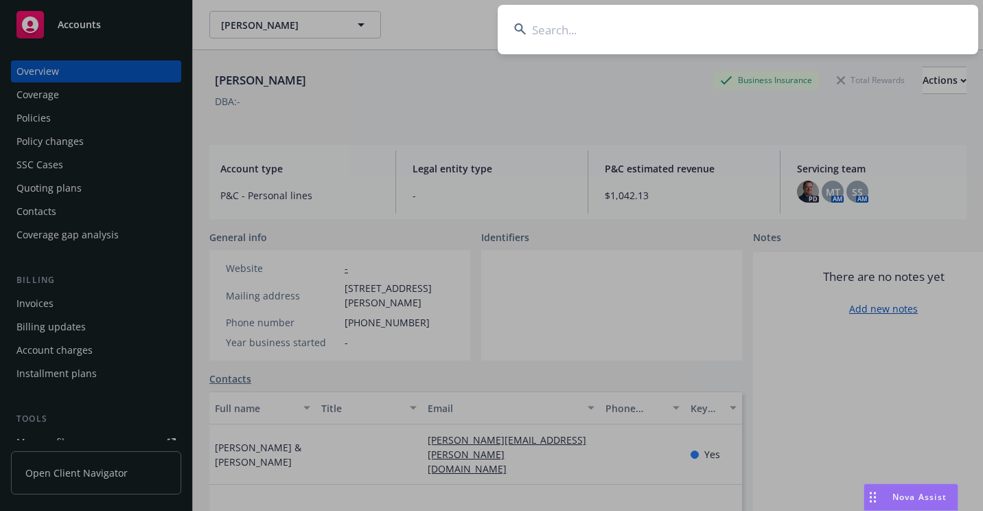
drag, startPoint x: 766, startPoint y: 24, endPoint x: 553, endPoint y: 25, distance: 212.8
click at [574, 25] on input at bounding box center [738, 29] width 480 height 49
paste input "612849664-633-1"
type input "612849664-633-1"
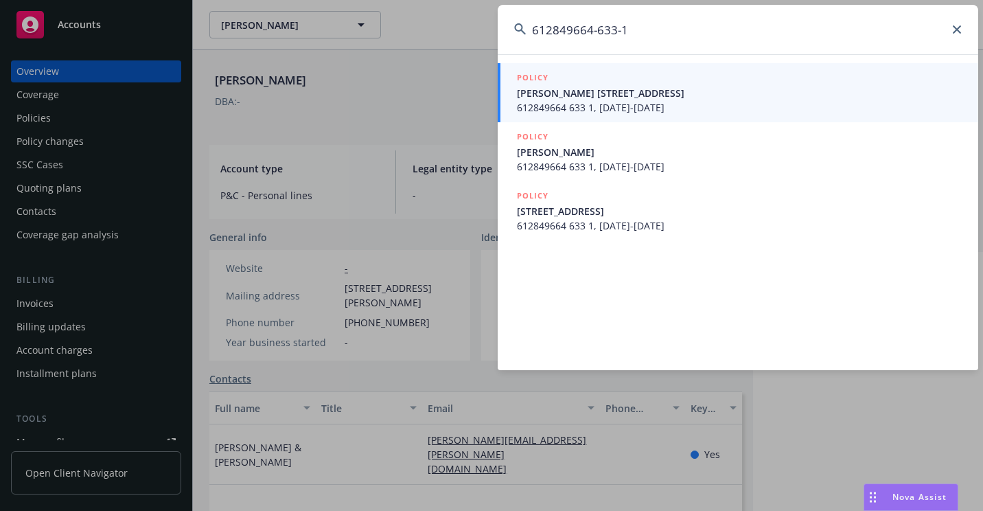
click at [580, 93] on span "[PERSON_NAME] [STREET_ADDRESS]" at bounding box center [739, 93] width 445 height 14
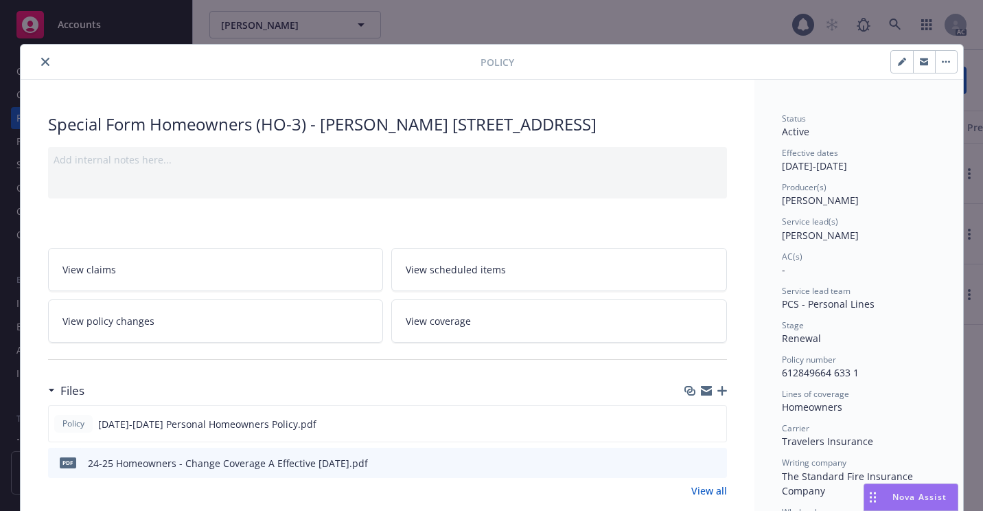
scroll to position [41, 0]
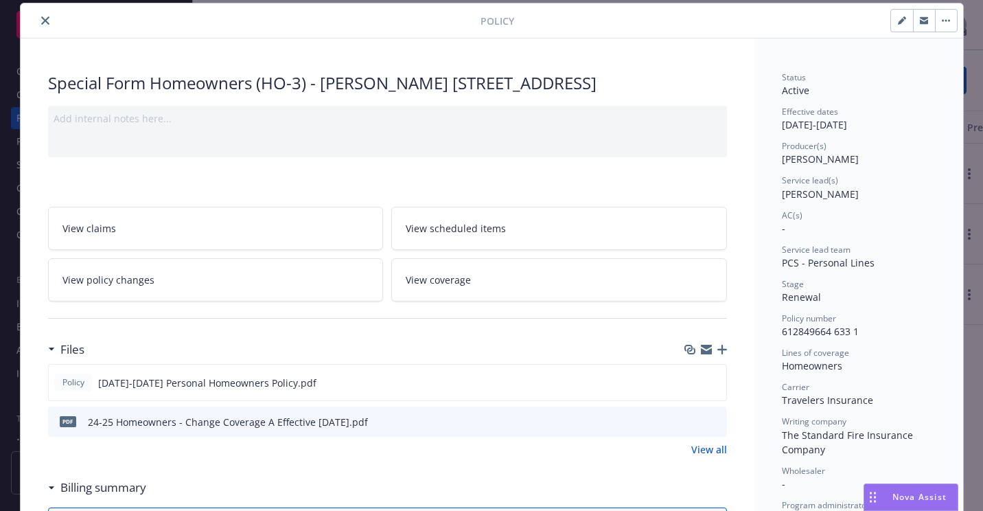
click at [37, 23] on button "close" at bounding box center [45, 20] width 16 height 16
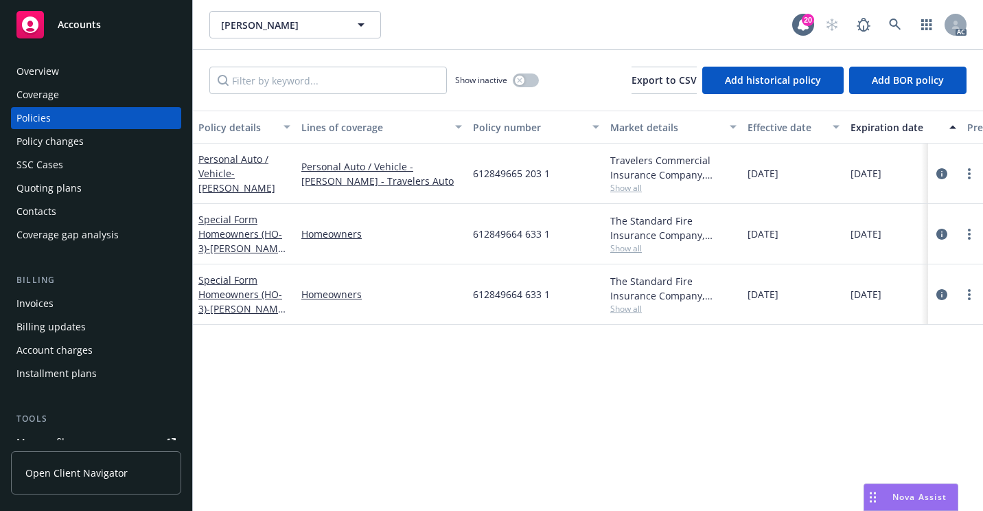
click at [99, 58] on div "Overview Coverage Policies Policy changes SSC Cases Quoting plans Contacts Cove…" at bounding box center [96, 277] width 192 height 467
click at [103, 67] on div "Overview" at bounding box center [95, 71] width 159 height 22
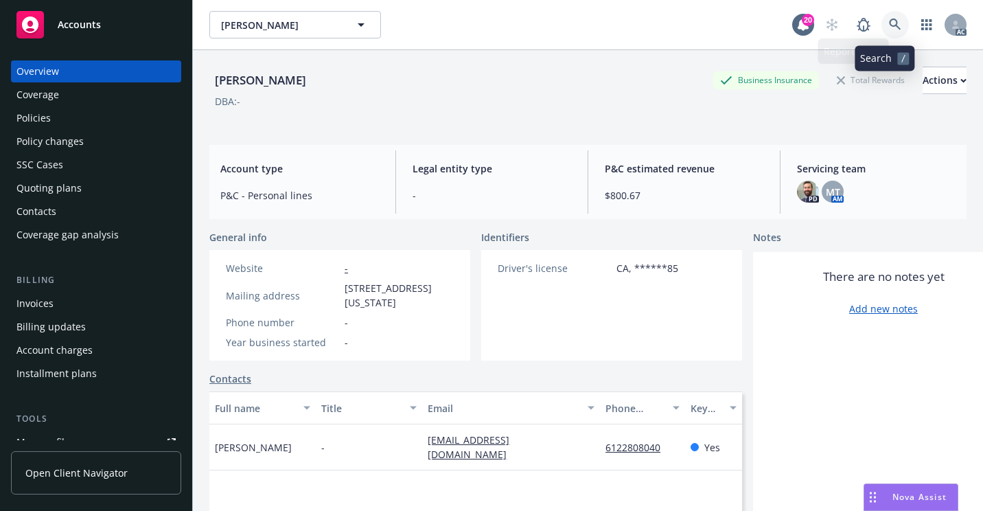
click at [884, 17] on link at bounding box center [894, 24] width 27 height 27
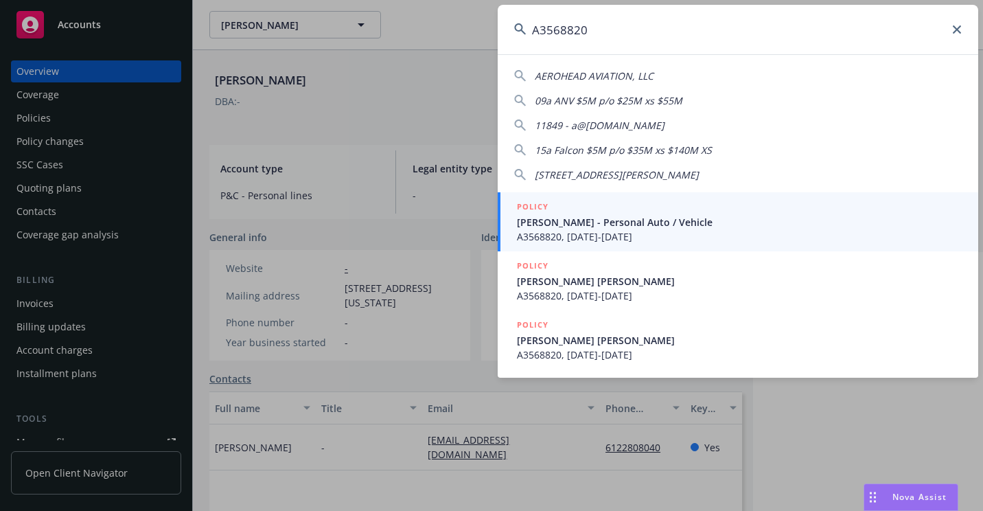
type input "A3568820"
click at [544, 218] on span "[PERSON_NAME] - Personal Auto / Vehicle" at bounding box center [739, 222] width 445 height 14
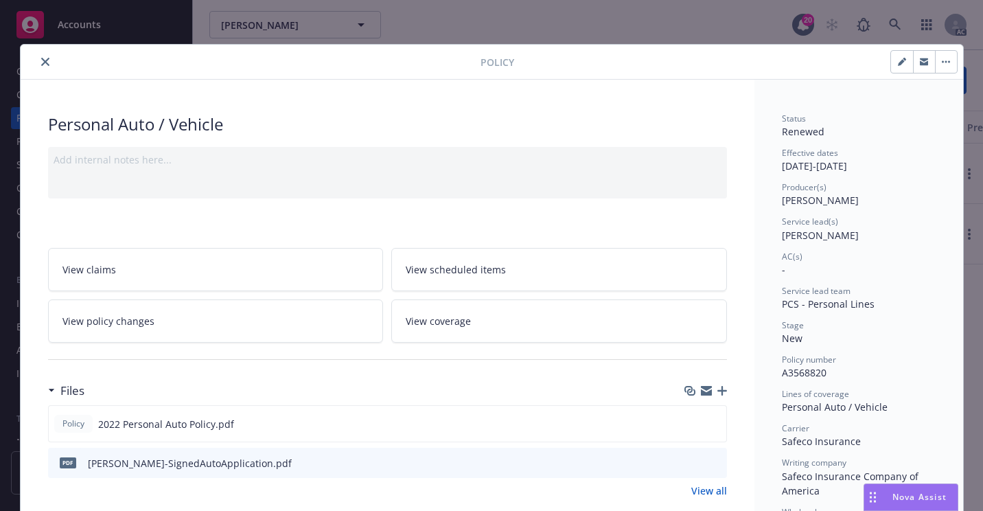
click at [45, 60] on button "close" at bounding box center [45, 62] width 16 height 16
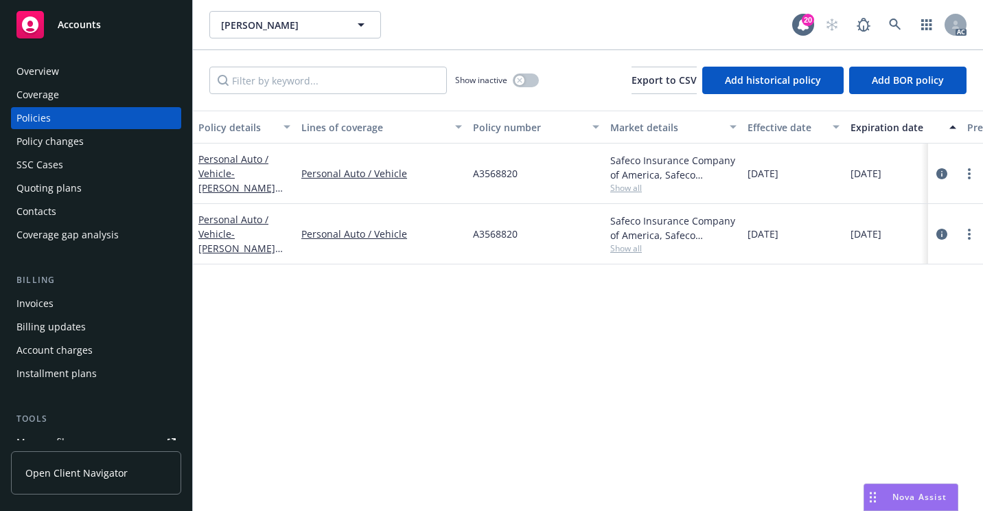
click at [59, 69] on div "Overview" at bounding box center [95, 71] width 159 height 22
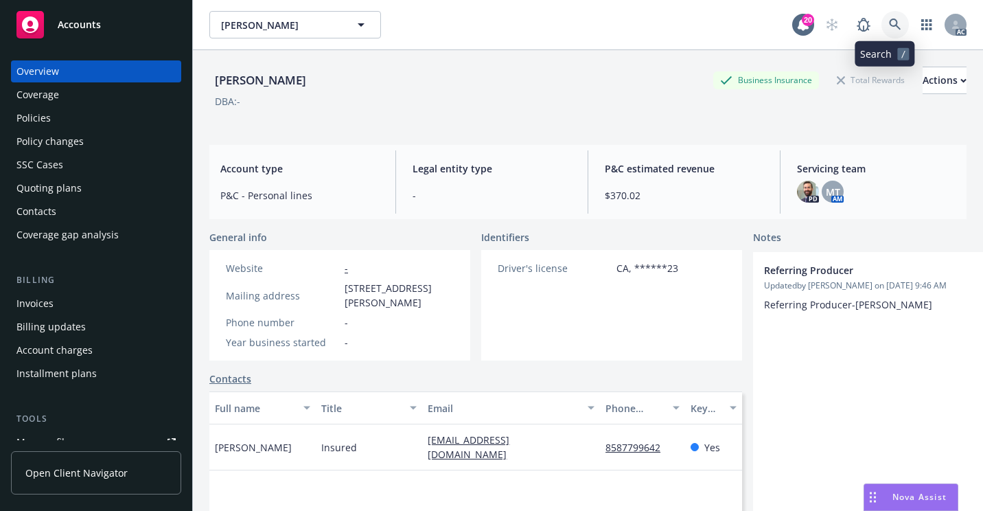
click at [887, 33] on link at bounding box center [894, 24] width 27 height 27
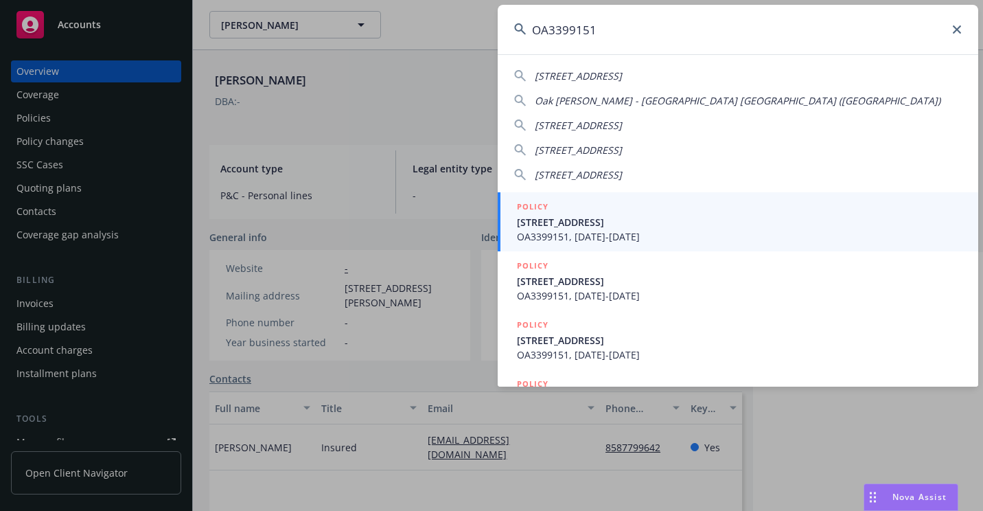
type input "OA3399151"
click at [566, 220] on span "[STREET_ADDRESS]" at bounding box center [739, 222] width 445 height 14
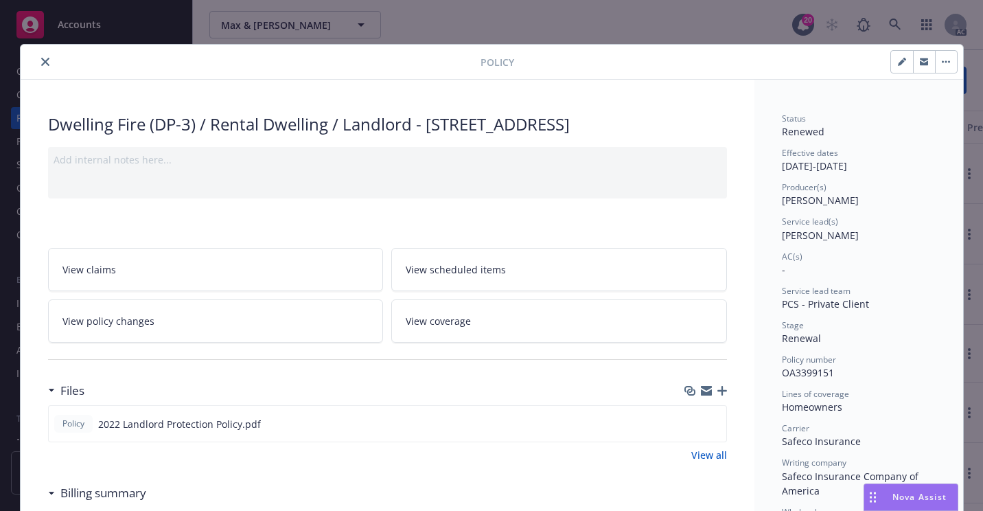
click at [44, 60] on button "close" at bounding box center [45, 62] width 16 height 16
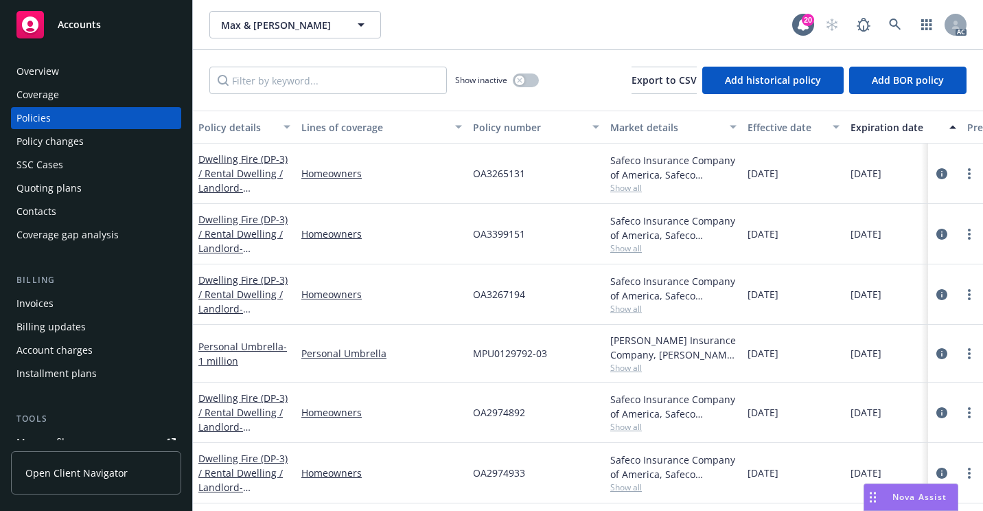
click at [58, 76] on div "Overview" at bounding box center [37, 71] width 43 height 22
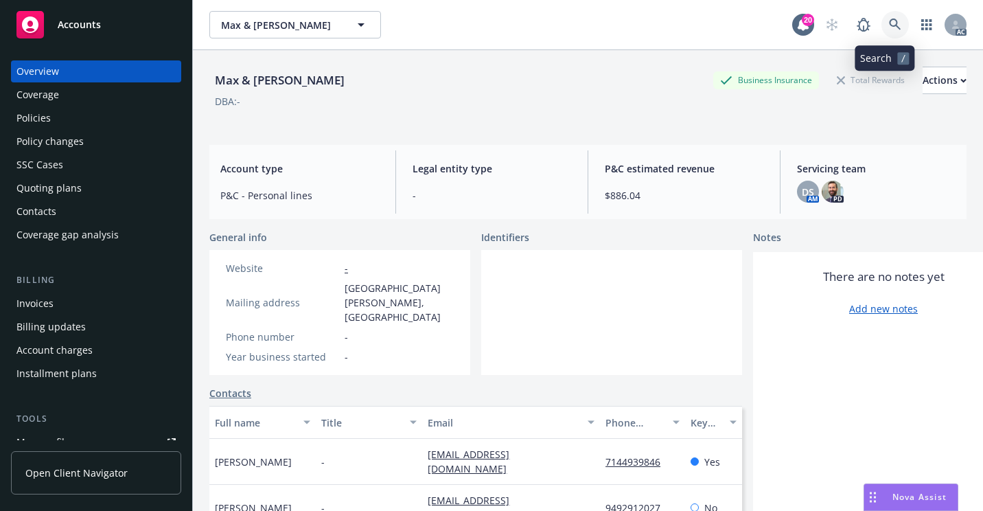
click at [889, 21] on icon at bounding box center [895, 25] width 12 height 12
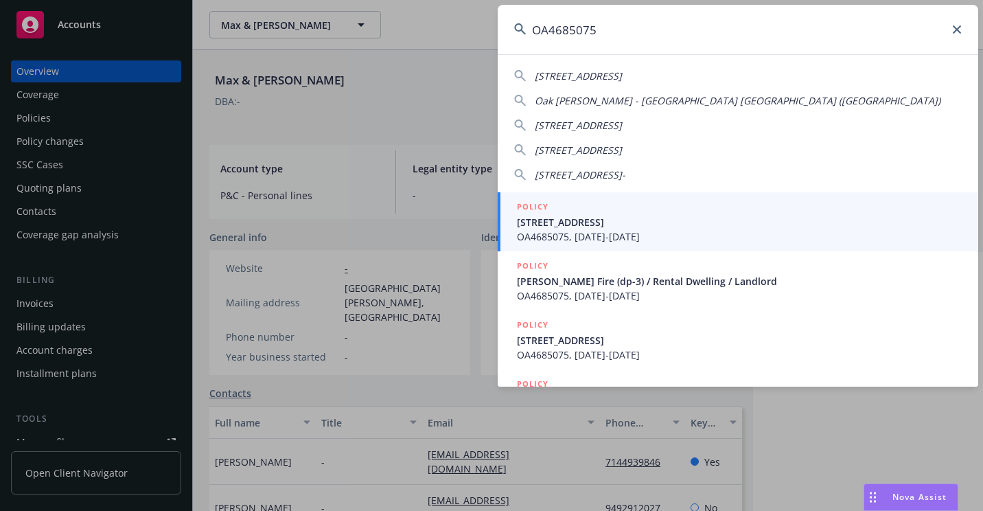
type input "OA4685075"
click at [572, 230] on span "OA4685075, [DATE]-[DATE]" at bounding box center [739, 236] width 445 height 14
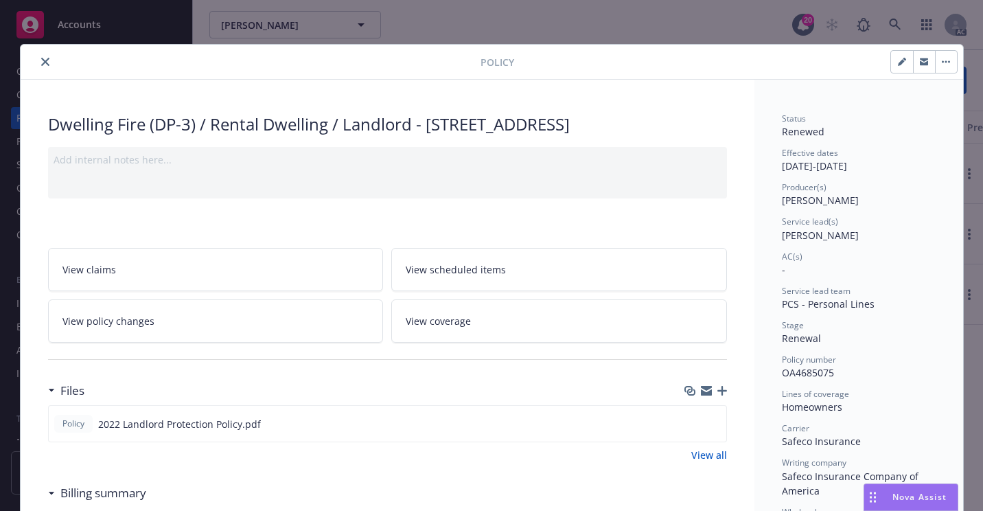
click at [41, 65] on icon "close" at bounding box center [45, 62] width 8 height 8
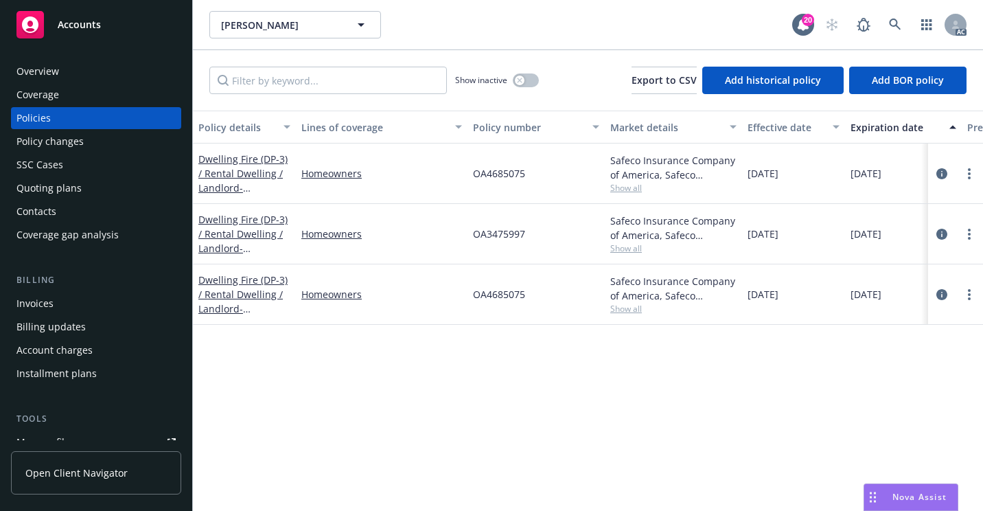
click at [89, 71] on div "Overview" at bounding box center [95, 71] width 159 height 22
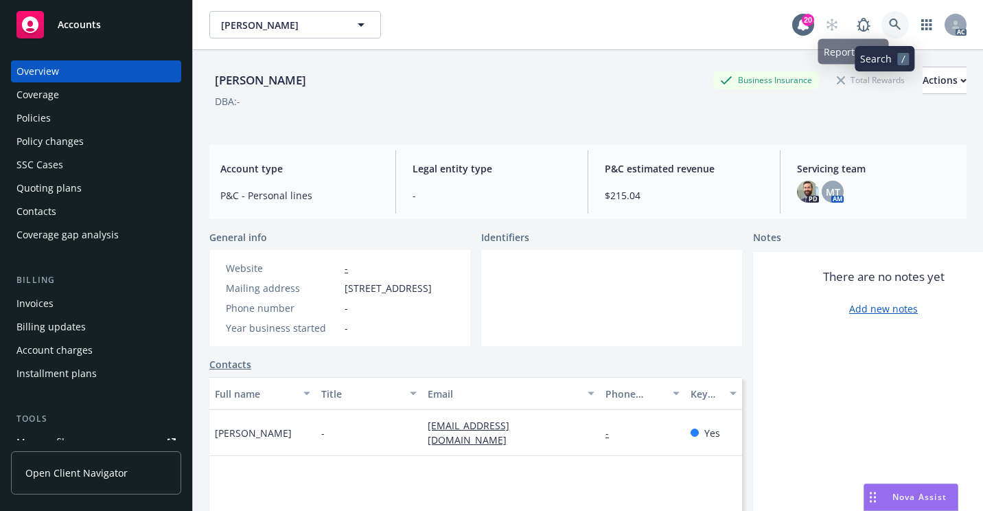
click at [889, 20] on icon at bounding box center [895, 25] width 12 height 12
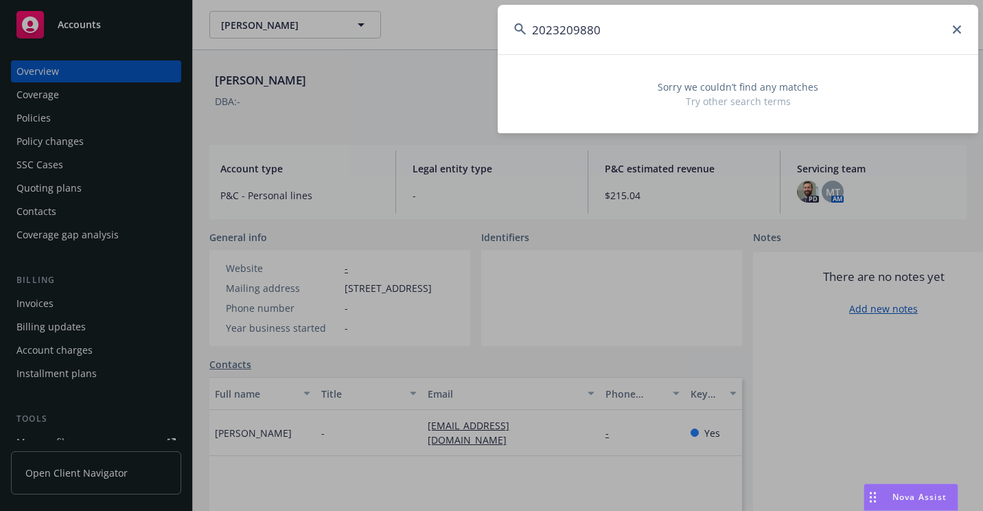
type input "2023209880"
